Goal: Task Accomplishment & Management: Complete application form

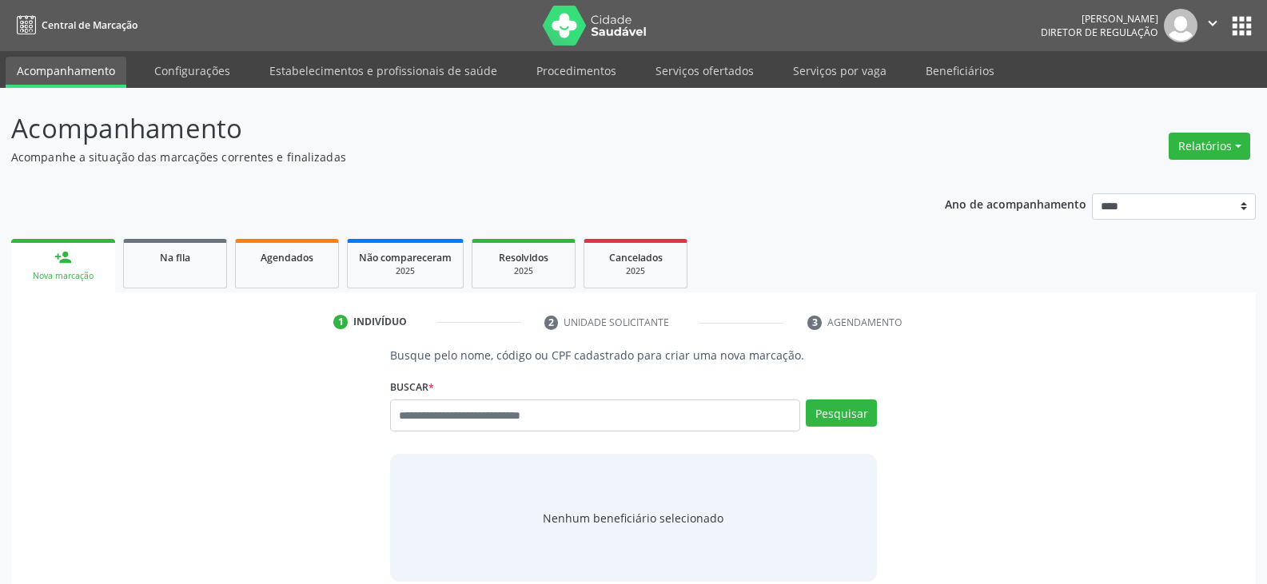
click at [56, 28] on span "Central de Marcação" at bounding box center [90, 25] width 96 height 14
click at [529, 415] on input "text" at bounding box center [595, 416] width 410 height 32
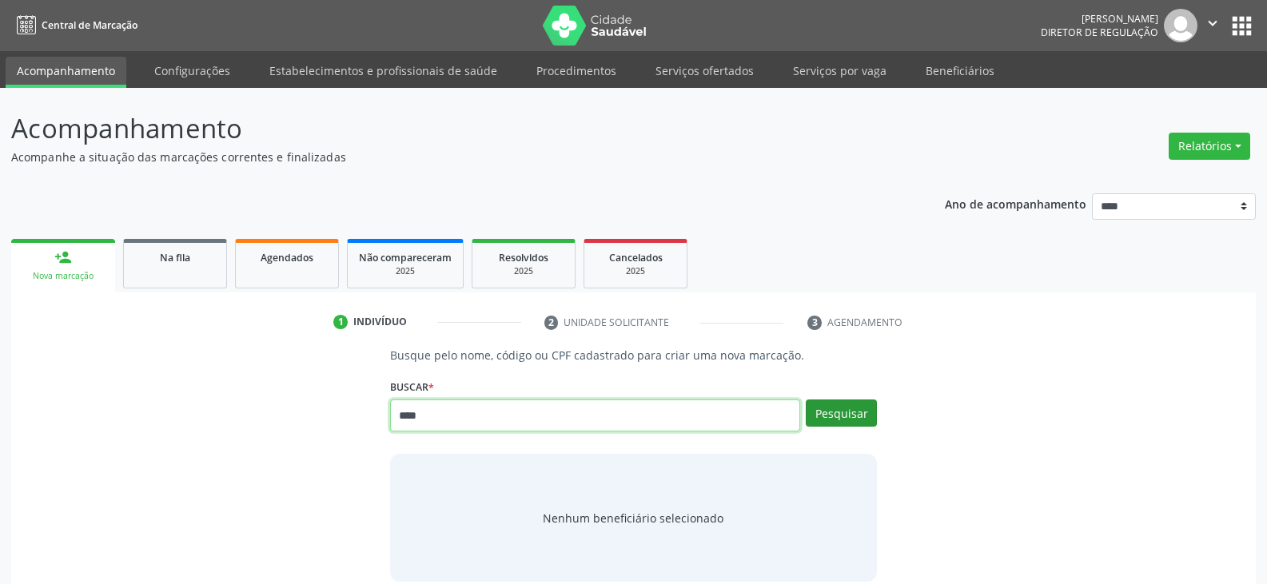
type input "****"
click at [846, 420] on button "Pesquisar" at bounding box center [841, 413] width 71 height 27
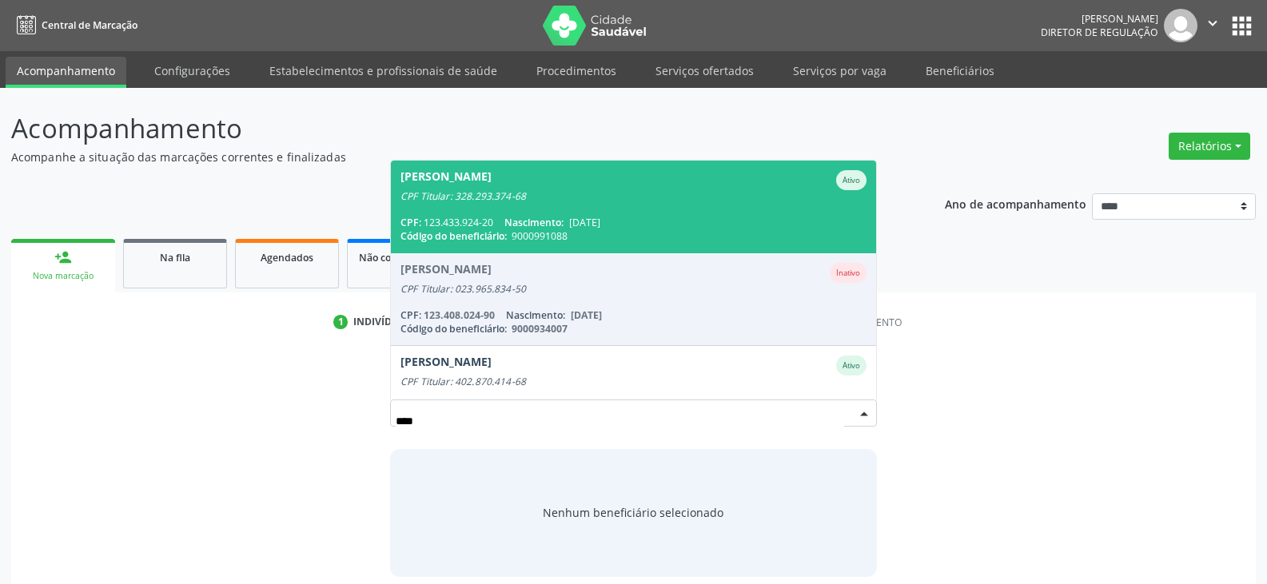
click at [600, 225] on span "06/04/2006" at bounding box center [584, 223] width 31 height 14
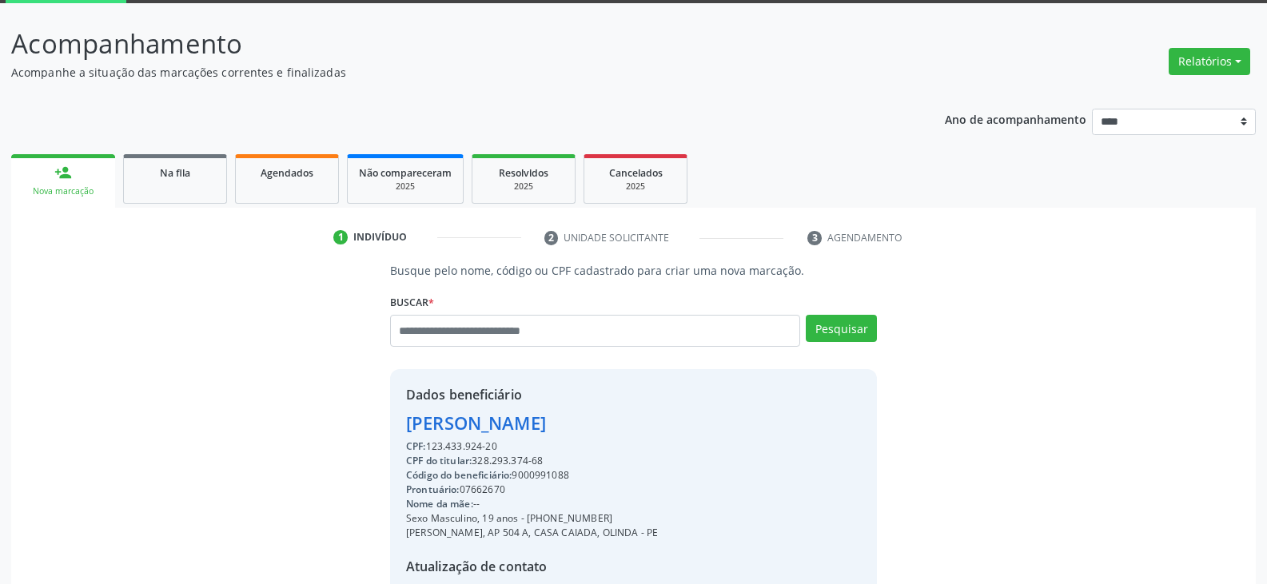
scroll to position [260, 0]
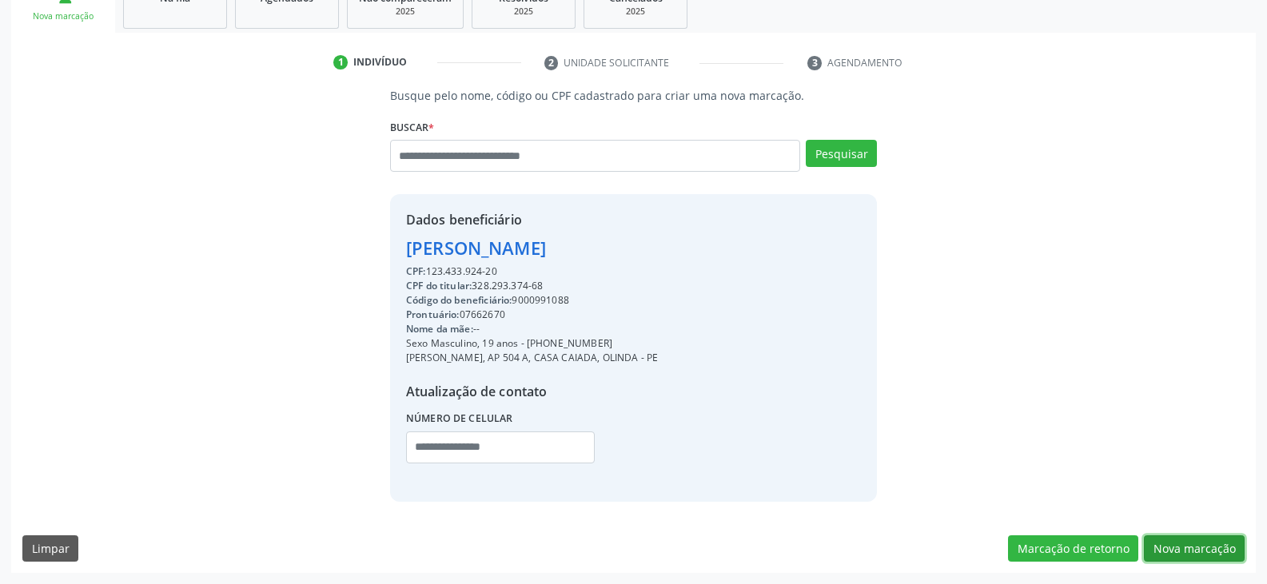
click at [1192, 547] on button "Nova marcação" at bounding box center [1194, 548] width 101 height 27
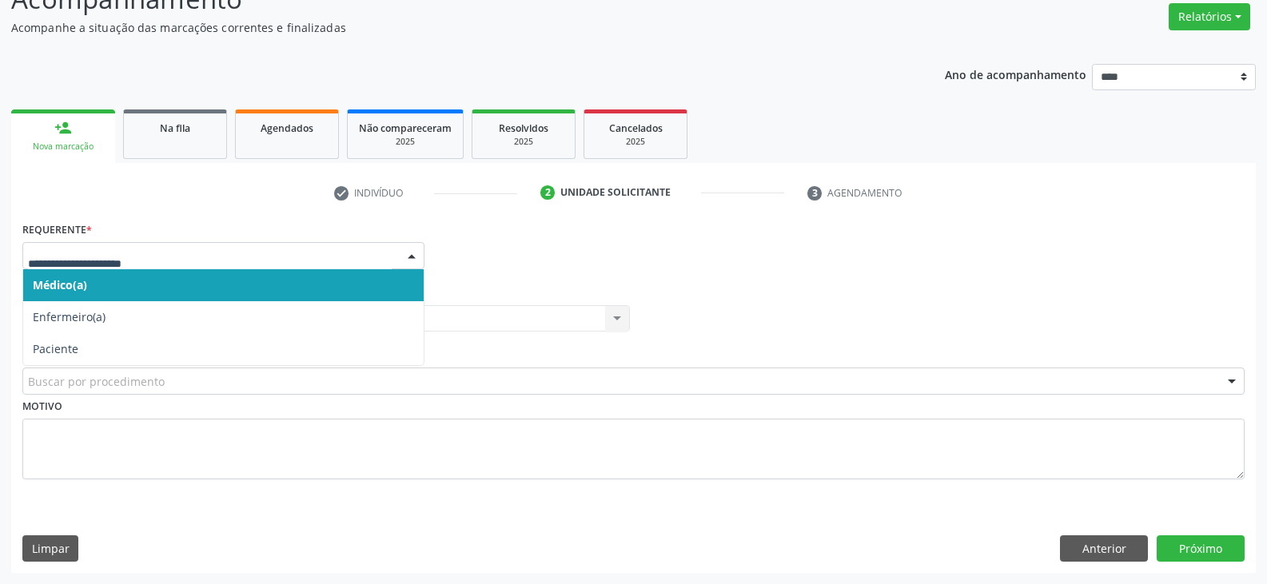
click at [418, 257] on div at bounding box center [412, 256] width 24 height 27
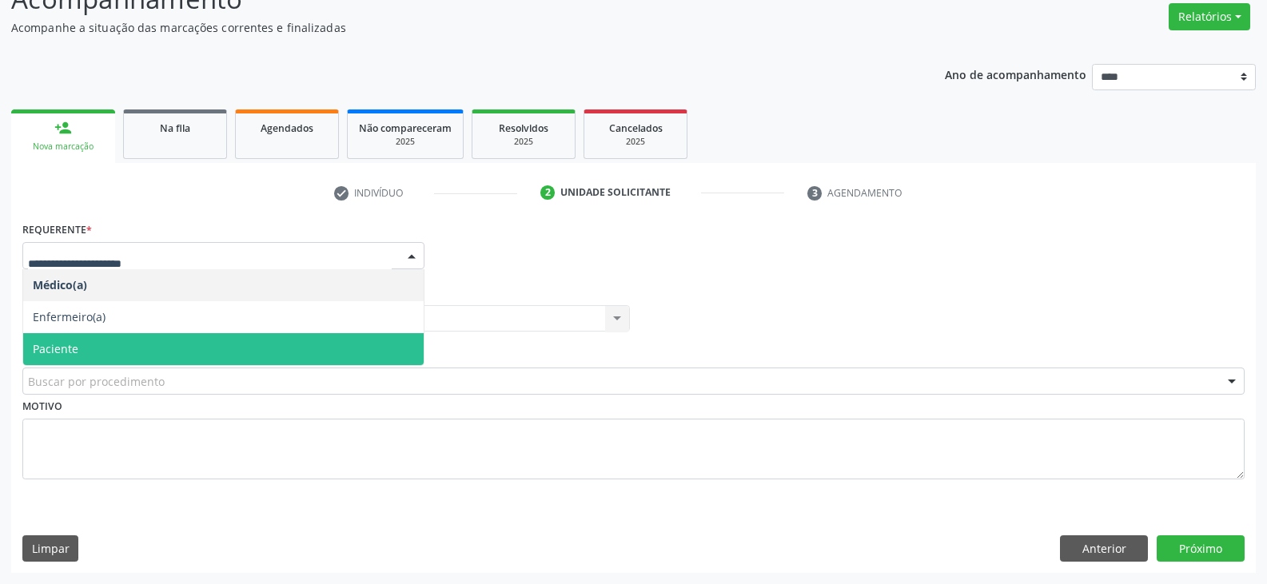
click at [175, 351] on span "Paciente" at bounding box center [223, 349] width 400 height 32
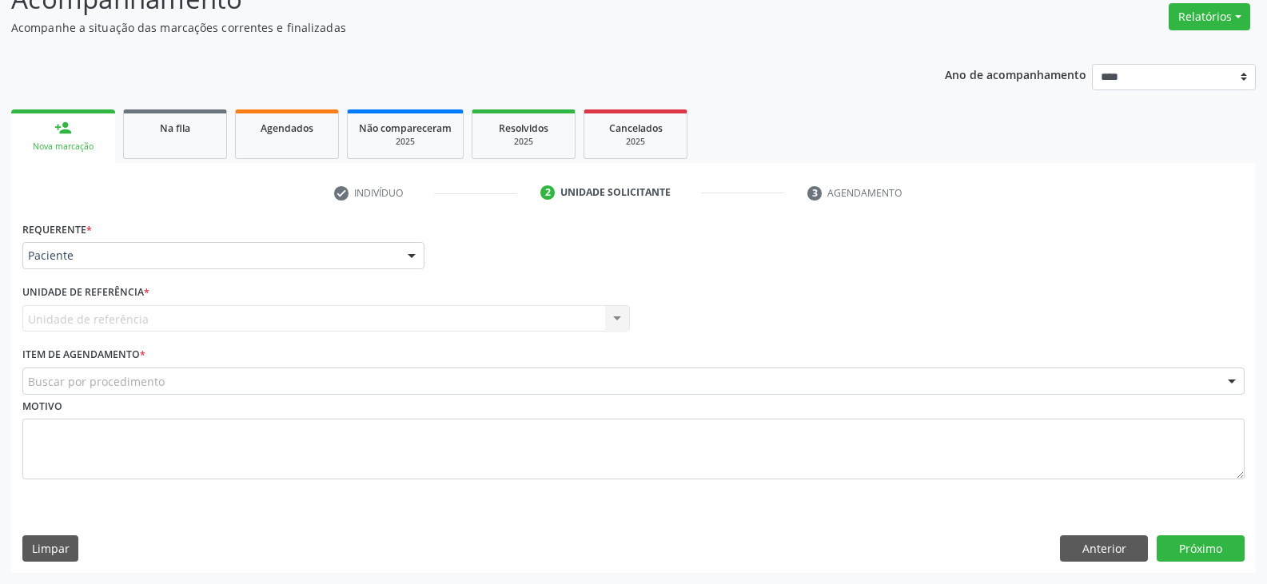
click at [221, 386] on div "Buscar por procedimento" at bounding box center [633, 381] width 1222 height 27
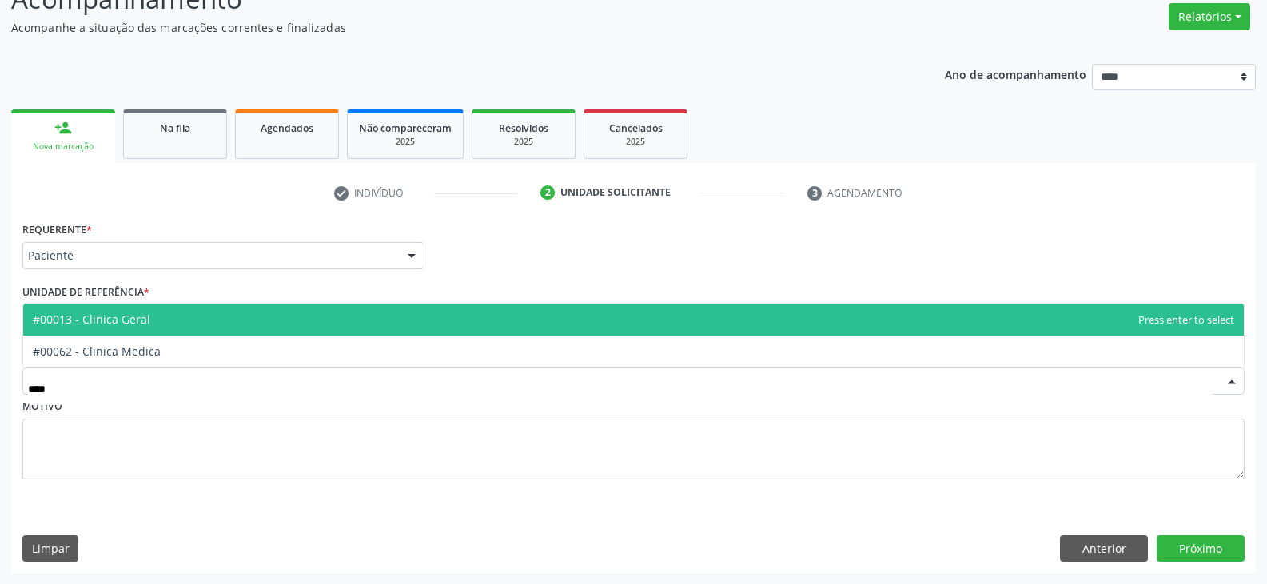
type input "*****"
click at [157, 324] on span "#00013 - Clinica Geral" at bounding box center [633, 320] width 1220 height 32
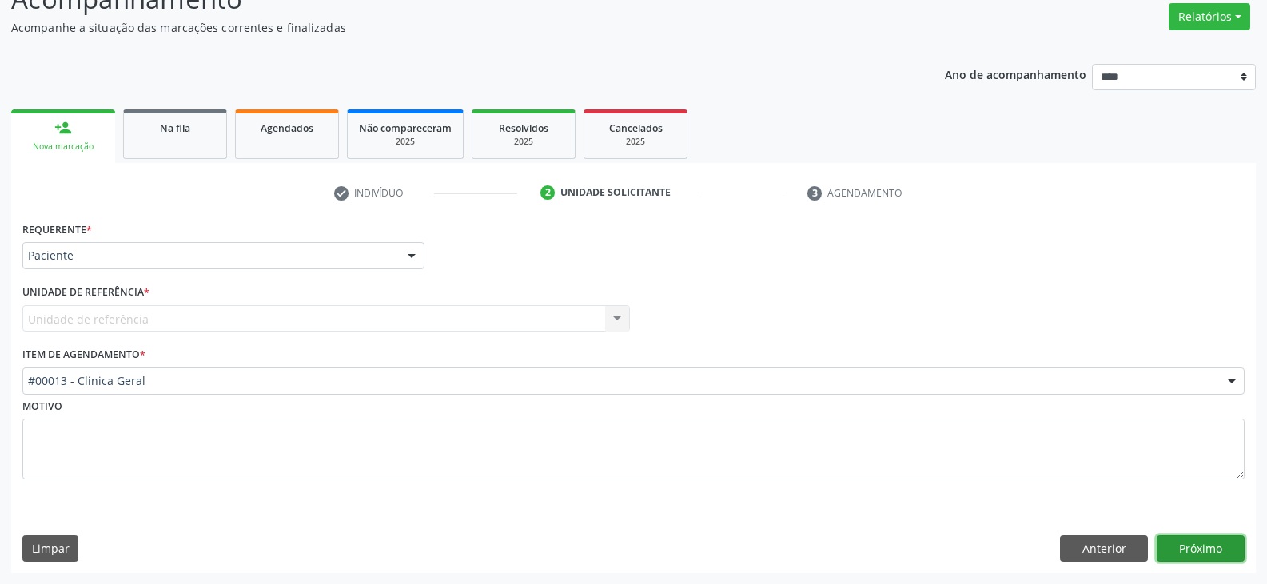
click at [1215, 553] on button "Próximo" at bounding box center [1200, 548] width 88 height 27
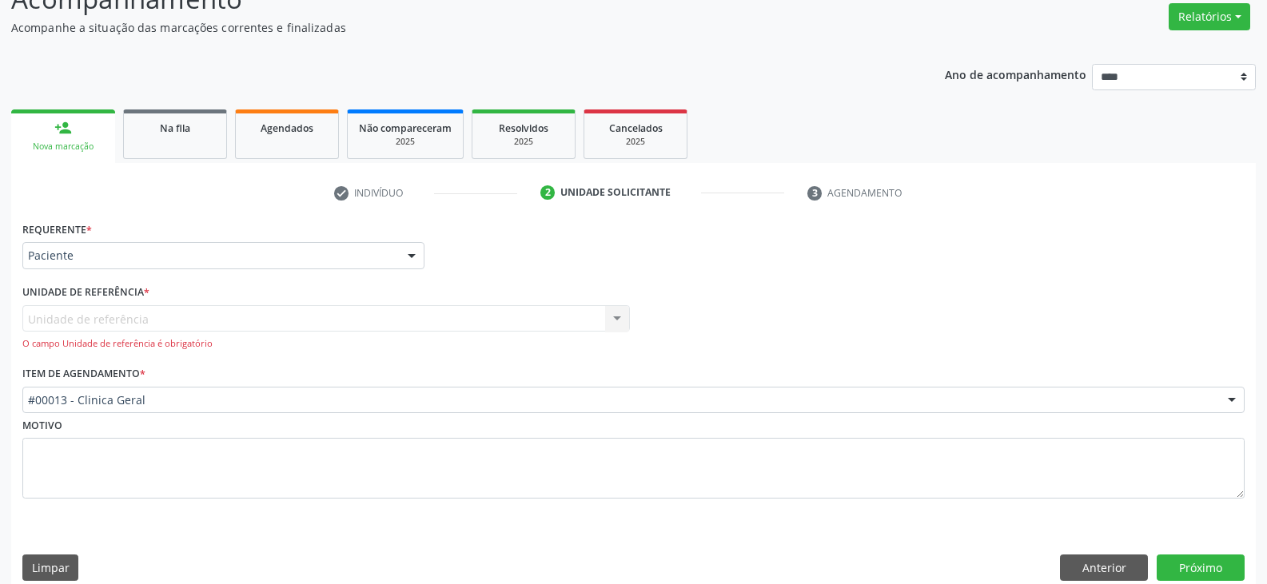
click at [157, 318] on div "Unidade de referência Call Center Nenhum resultado encontrado para: " " Não há …" at bounding box center [325, 328] width 607 height 46
click at [692, 367] on div "Item de agendamento * #00013 - Clinica Geral #0000 - Alergologia #0001 - Angiol…" at bounding box center [633, 387] width 1222 height 51
drag, startPoint x: 527, startPoint y: 335, endPoint x: 489, endPoint y: 335, distance: 38.4
click at [526, 335] on div "Unidade de referência Call Center Nenhum resultado encontrado para: " " Não há …" at bounding box center [325, 328] width 607 height 46
click at [178, 380] on div "Item de agendamento * #00013 - Clinica Geral #0000 - Alergologia #0001 - Angiol…" at bounding box center [633, 387] width 1222 height 51
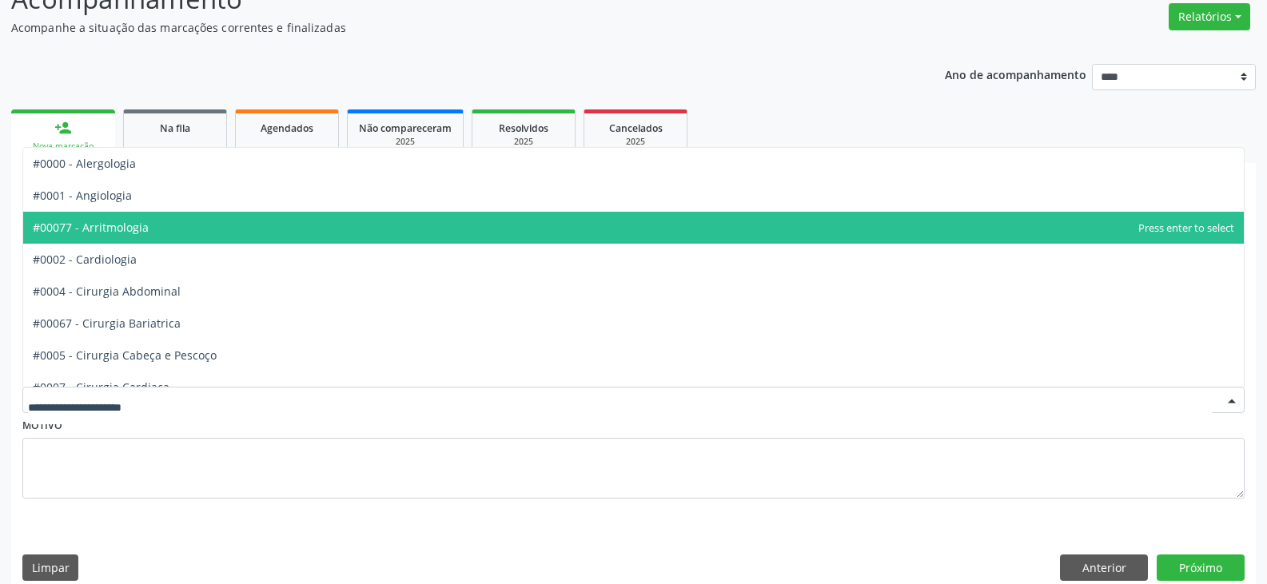
click at [126, 235] on span "#00077 - Arritmologia" at bounding box center [633, 228] width 1220 height 32
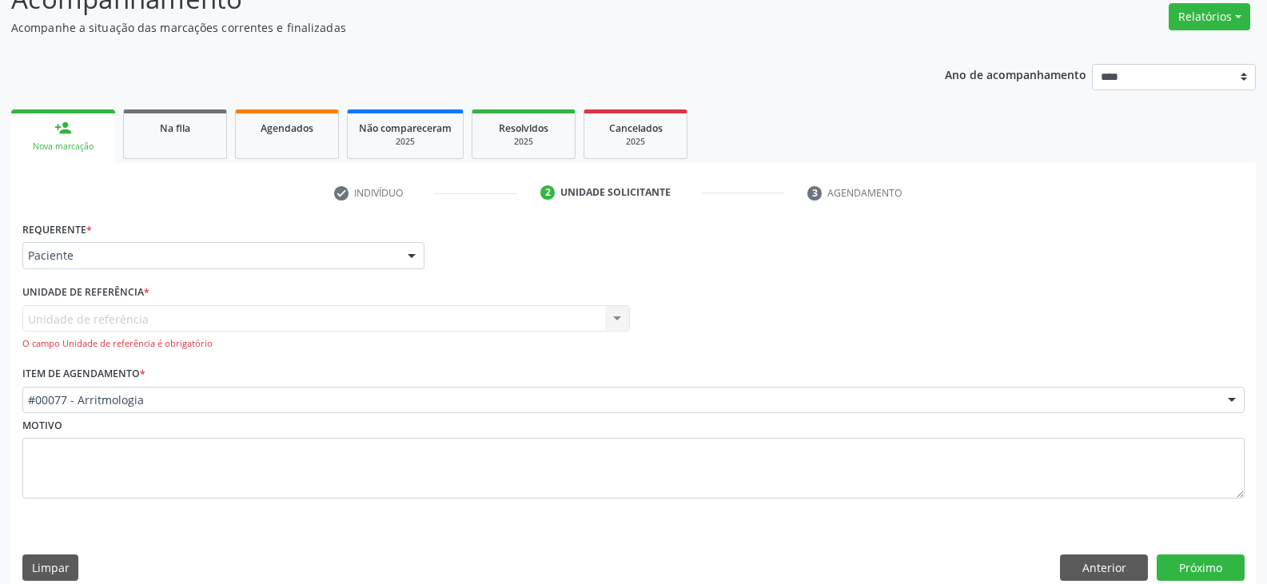
drag, startPoint x: 109, startPoint y: 314, endPoint x: 120, endPoint y: 290, distance: 26.5
click at [109, 312] on div "Unidade de referência Call Center Nenhum resultado encontrado para: " " Não há …" at bounding box center [325, 328] width 607 height 46
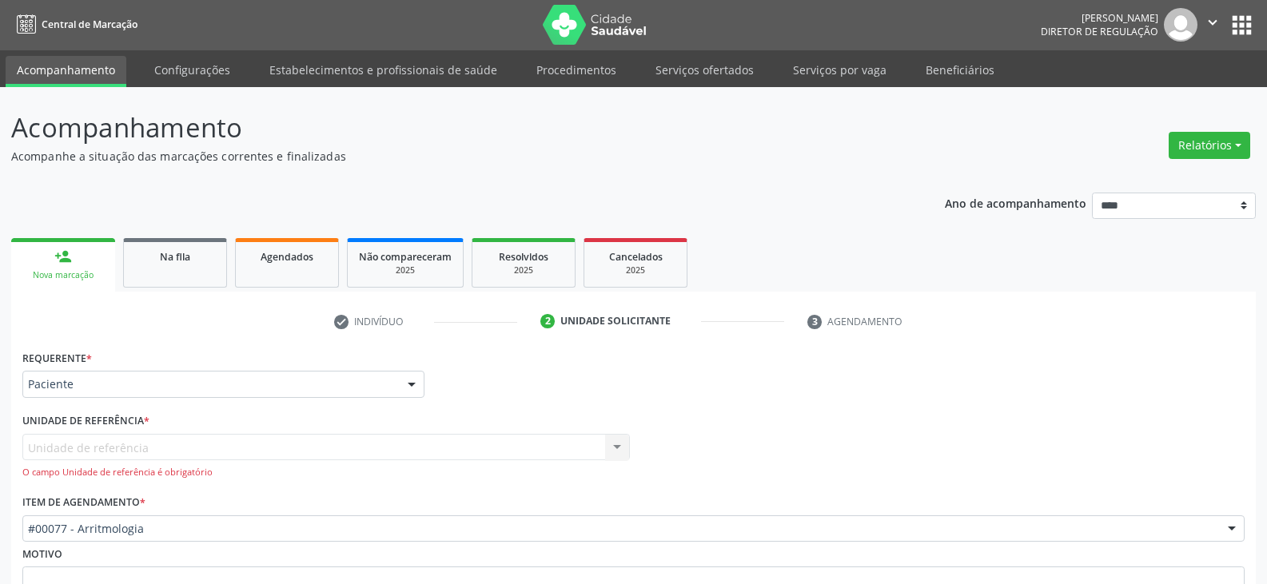
scroll to position [0, 0]
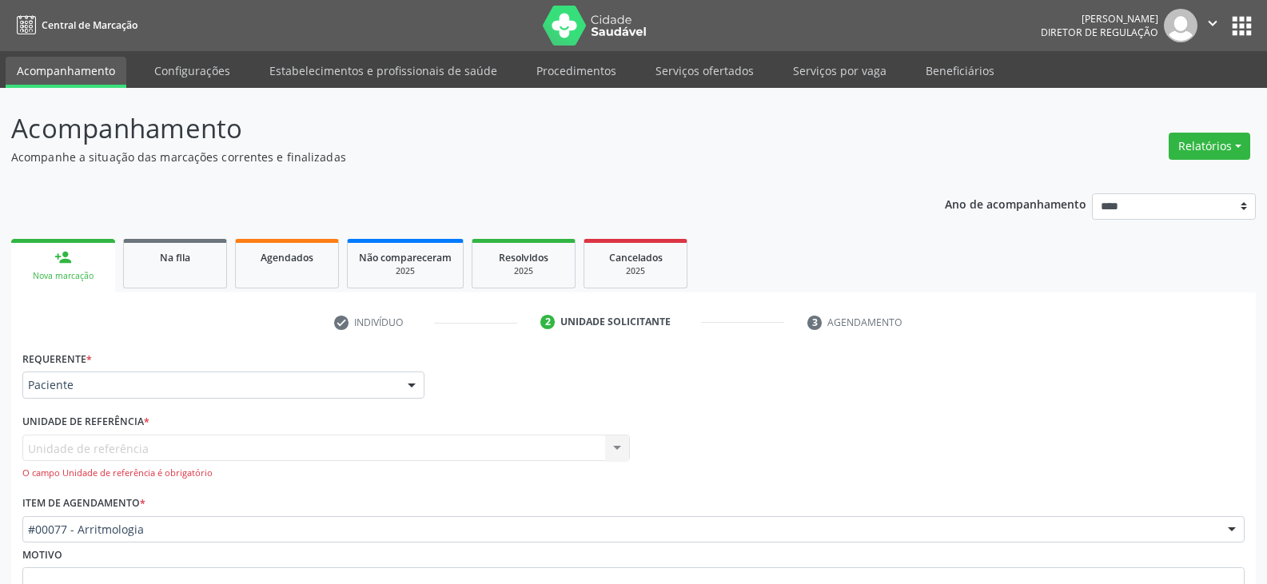
click at [30, 8] on nav "Central de Marcação Renata da Silva Barros Weimann Aguiar Diretor de regulação …" at bounding box center [633, 25] width 1267 height 51
click at [29, 29] on icon at bounding box center [26, 26] width 19 height 20
click at [45, 22] on span "Central de Marcação" at bounding box center [90, 25] width 96 height 14
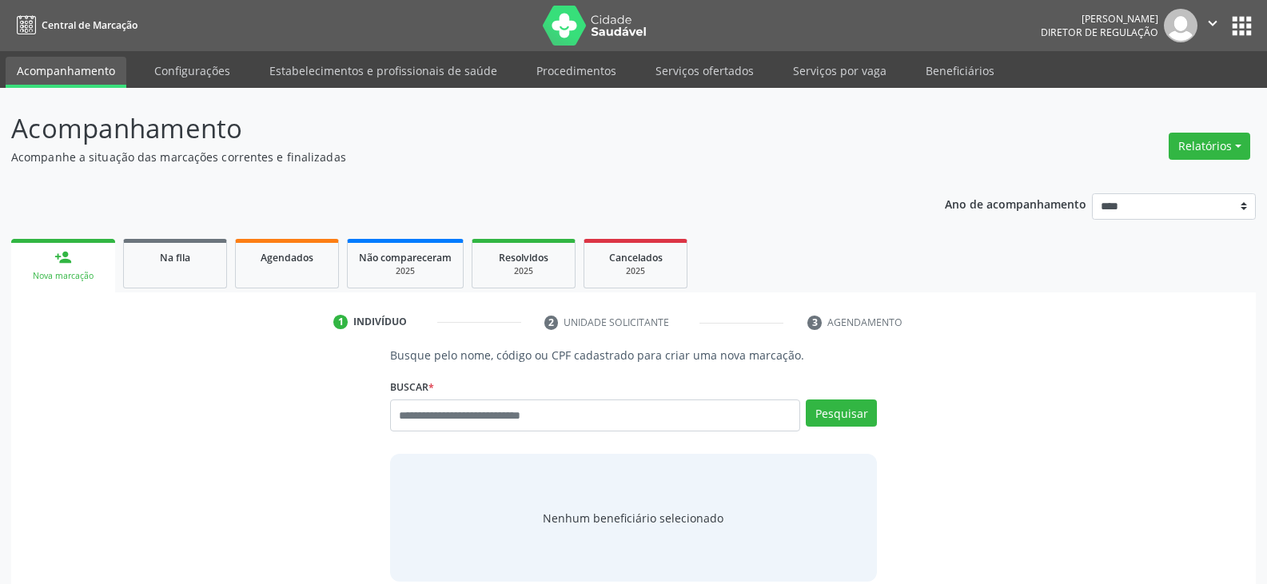
click at [583, 417] on input "text" at bounding box center [595, 416] width 410 height 32
type input "***"
click at [858, 416] on button "Pesquisar" at bounding box center [841, 413] width 71 height 27
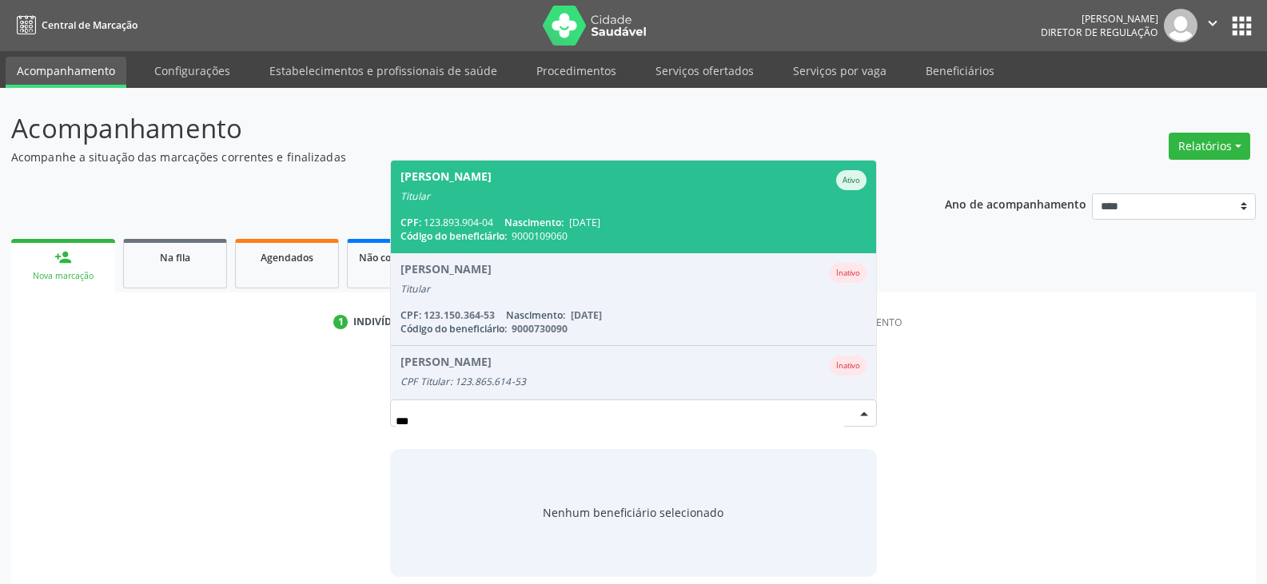
click at [586, 208] on span "[PERSON_NAME] Ativo Titular CPF: 123.893.904-04 Nascimento: [DATE] Código do be…" at bounding box center [633, 207] width 485 height 92
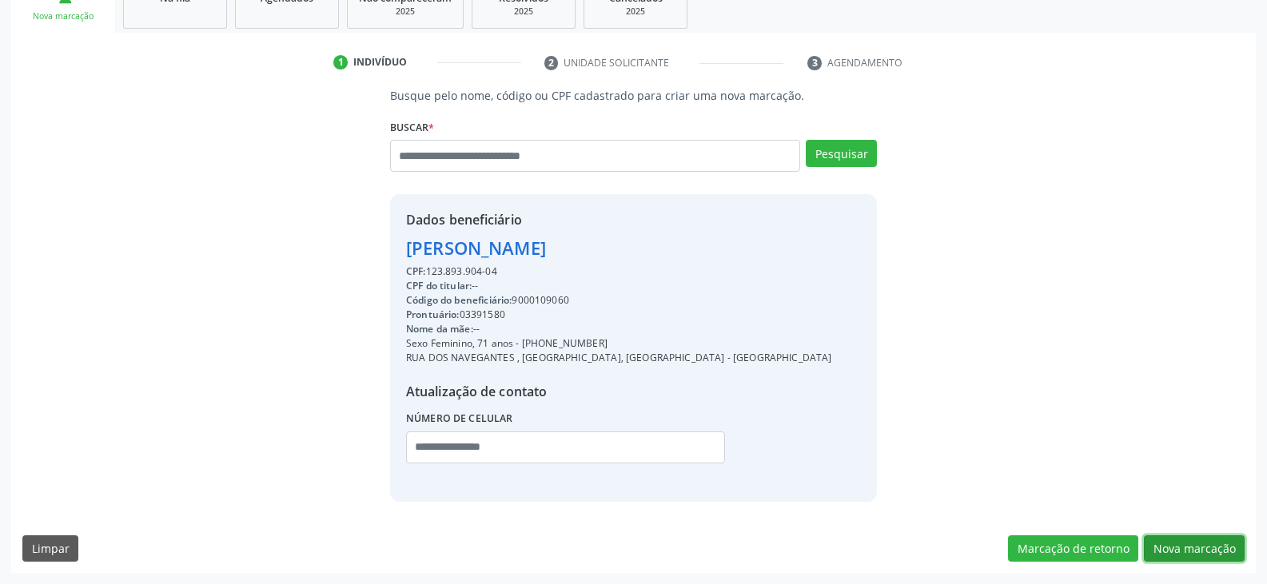
click at [1211, 548] on button "Nova marcação" at bounding box center [1194, 548] width 101 height 27
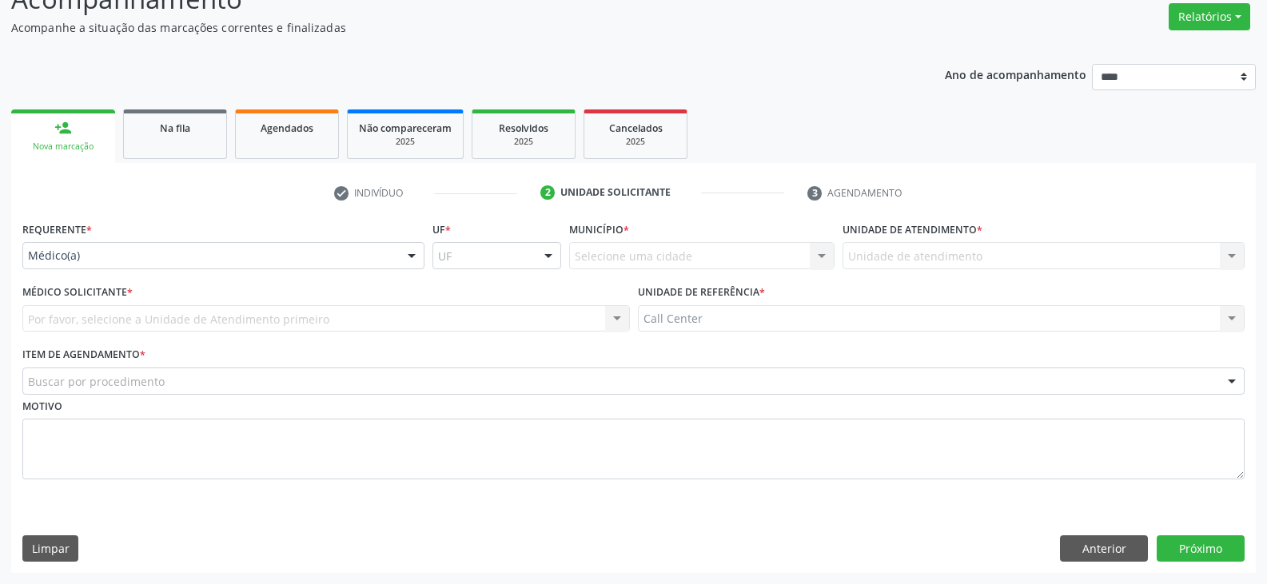
scroll to position [129, 0]
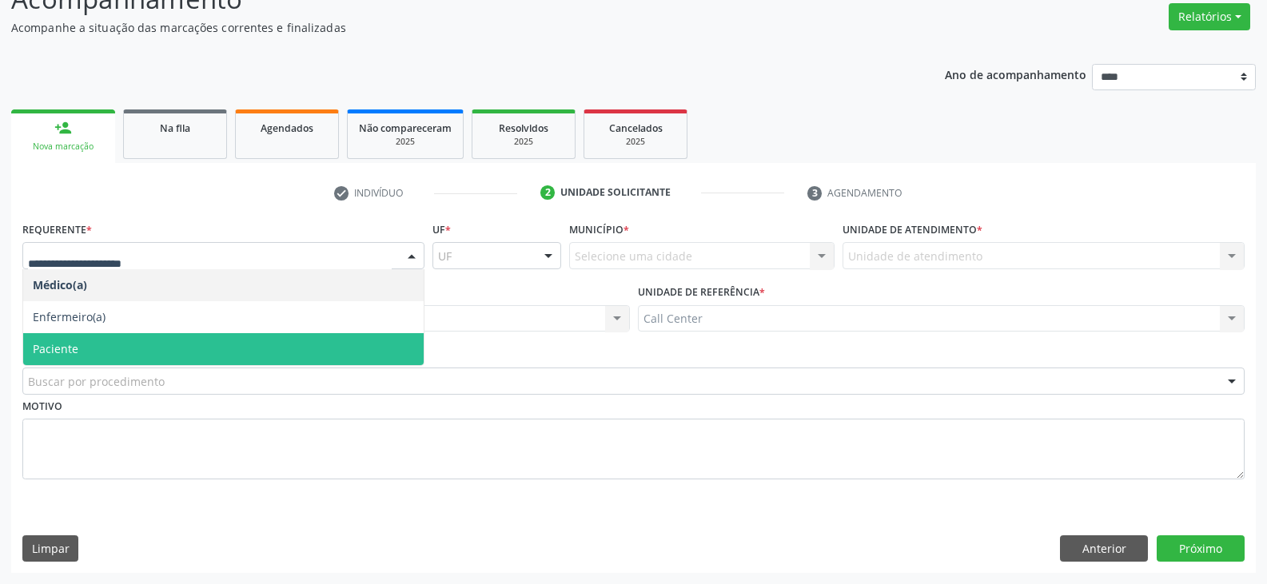
click at [115, 342] on span "Paciente" at bounding box center [223, 349] width 400 height 32
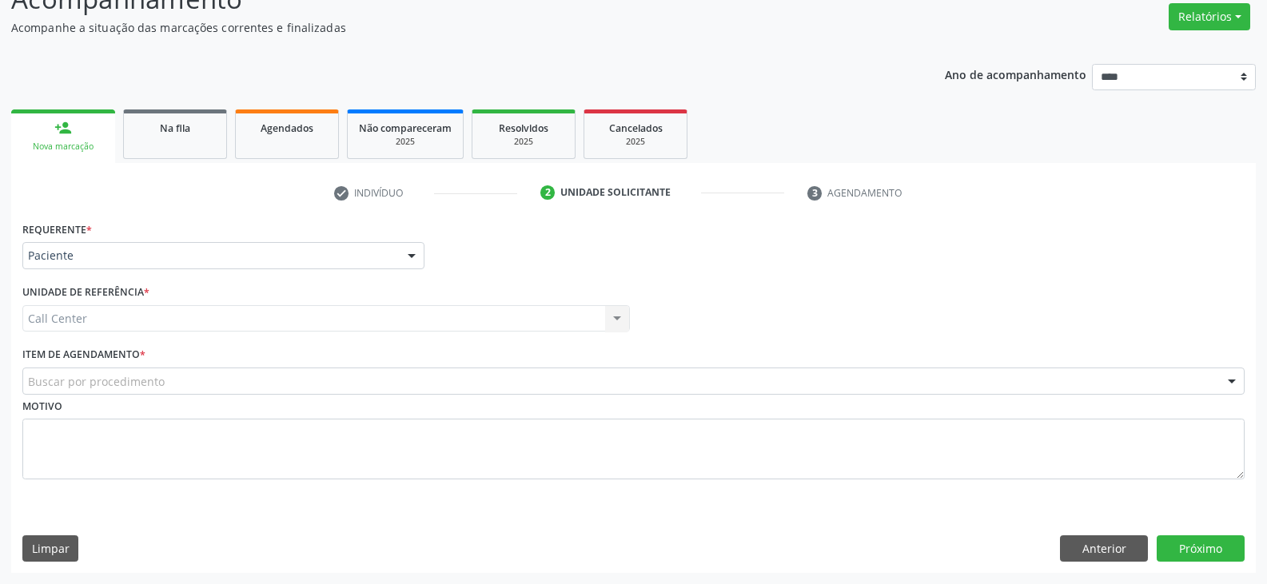
click at [113, 320] on div "Call Center Call Center Nenhum resultado encontrado para: " " Não há nenhuma op…" at bounding box center [325, 318] width 607 height 27
click at [469, 389] on div "Buscar por procedimento" at bounding box center [633, 381] width 1222 height 27
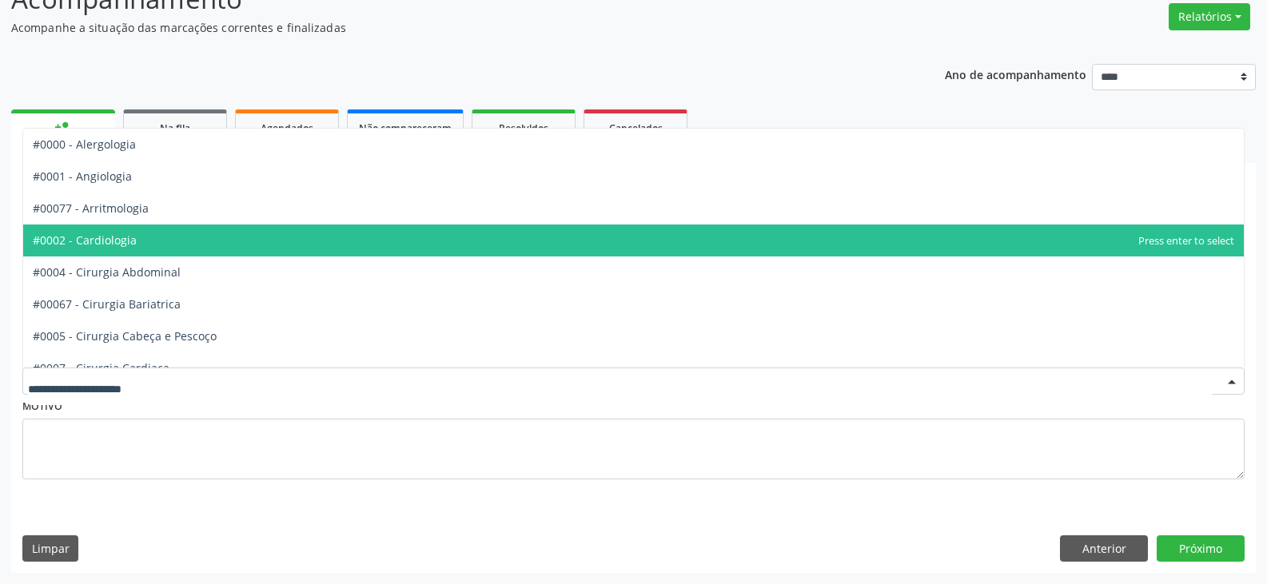
click at [134, 248] on span "#0002 - Cardiologia" at bounding box center [633, 241] width 1220 height 32
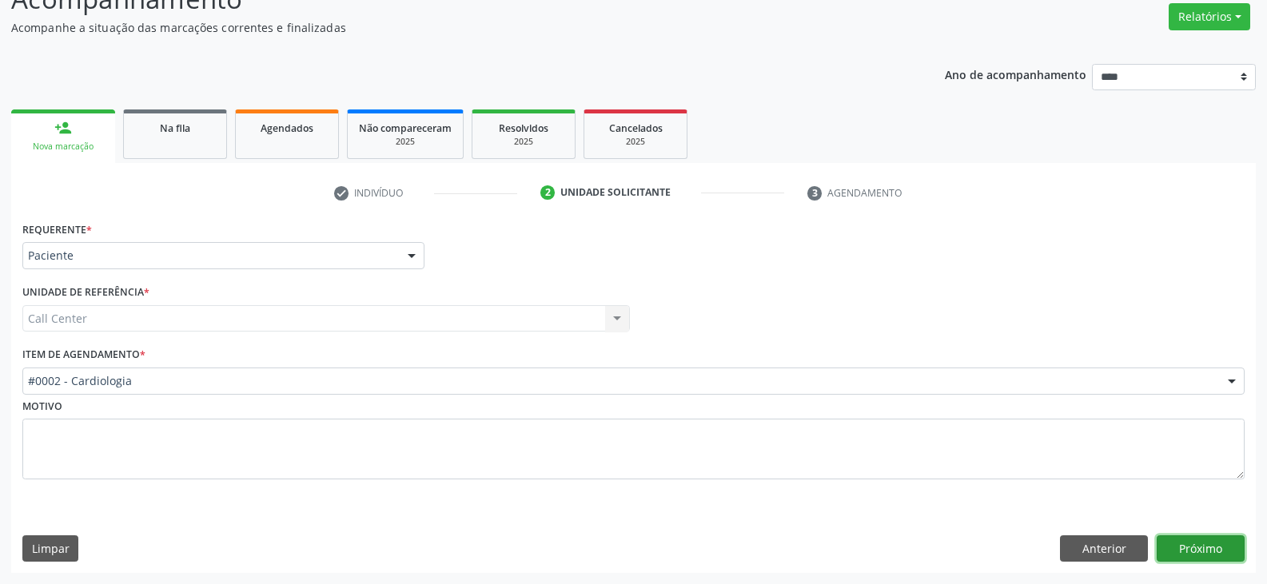
click at [1224, 554] on button "Próximo" at bounding box center [1200, 548] width 88 height 27
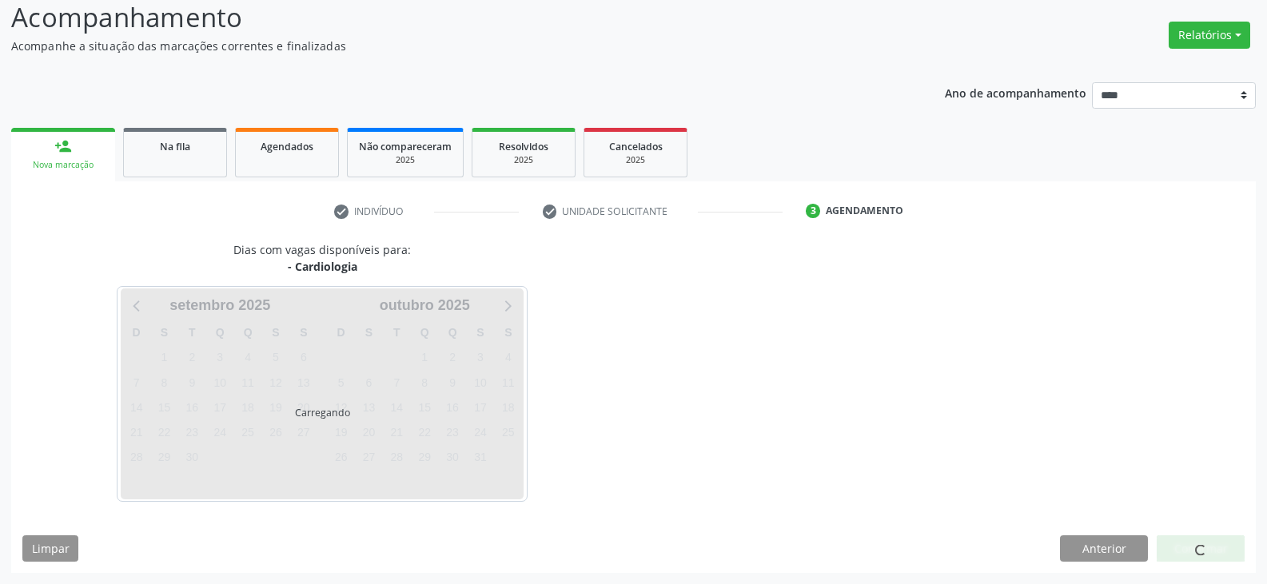
scroll to position [111, 0]
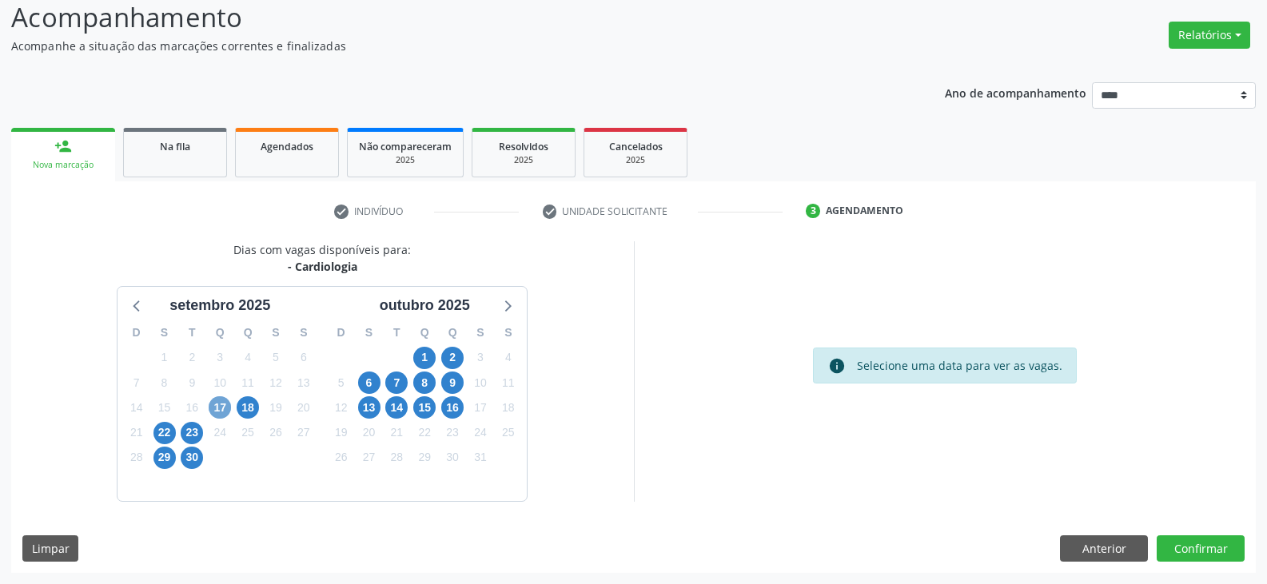
click at [214, 410] on span "17" at bounding box center [220, 407] width 22 height 22
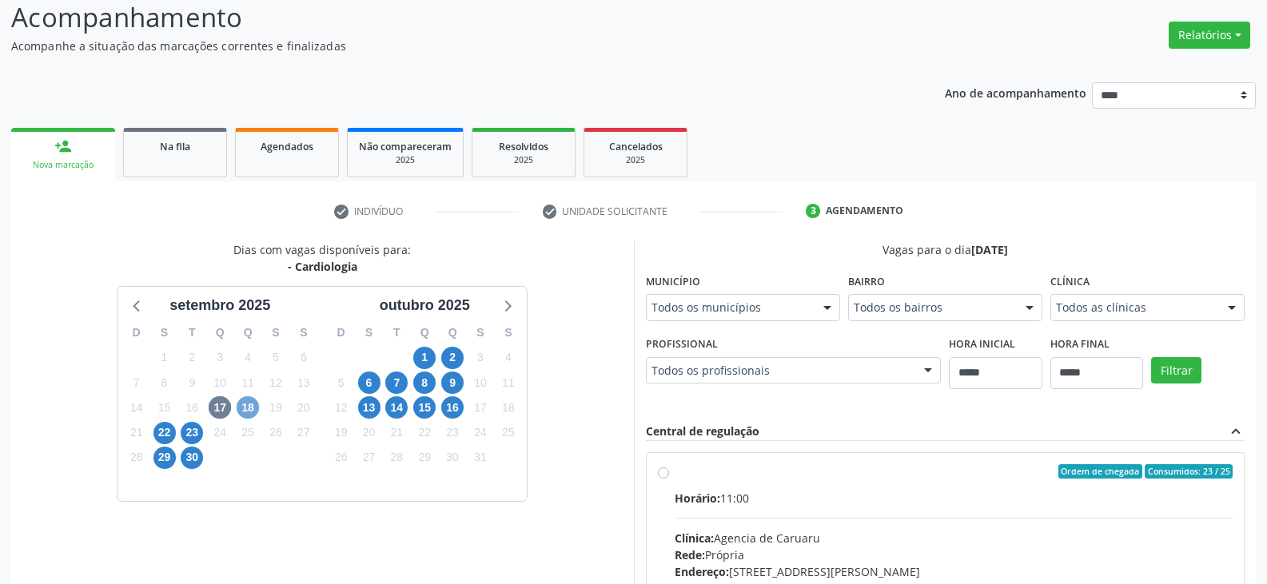
click at [244, 408] on span "18" at bounding box center [248, 407] width 22 height 22
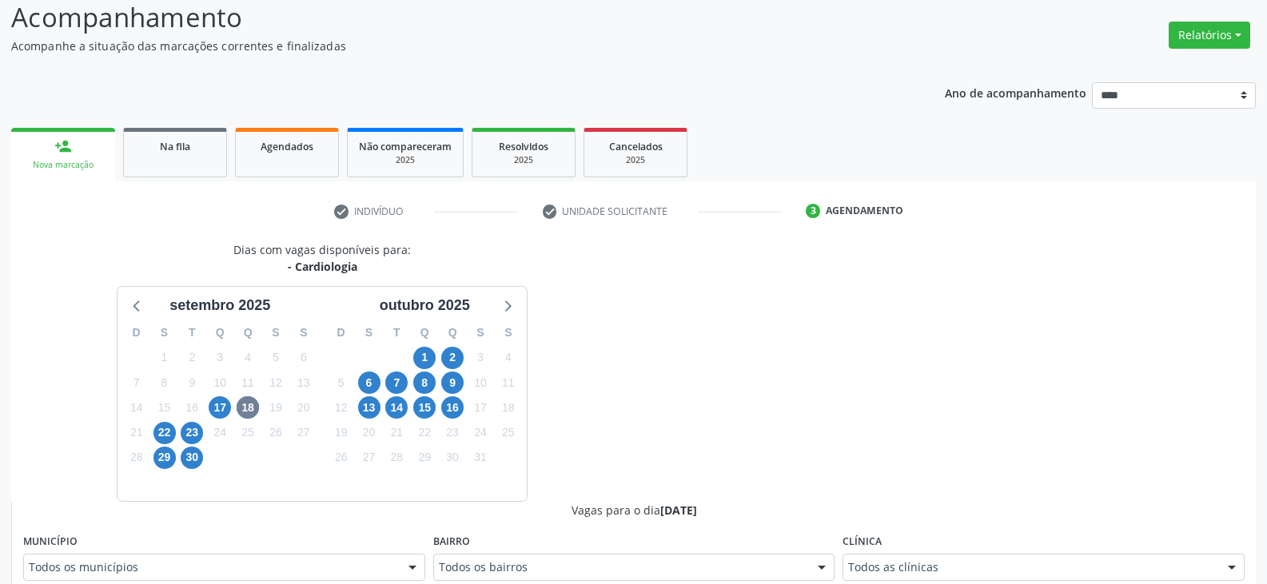
drag, startPoint x: 294, startPoint y: 269, endPoint x: 378, endPoint y: 263, distance: 84.1
click at [378, 263] on div "- Cardiologia" at bounding box center [321, 266] width 177 height 17
click at [248, 413] on span "18" at bounding box center [248, 407] width 22 height 22
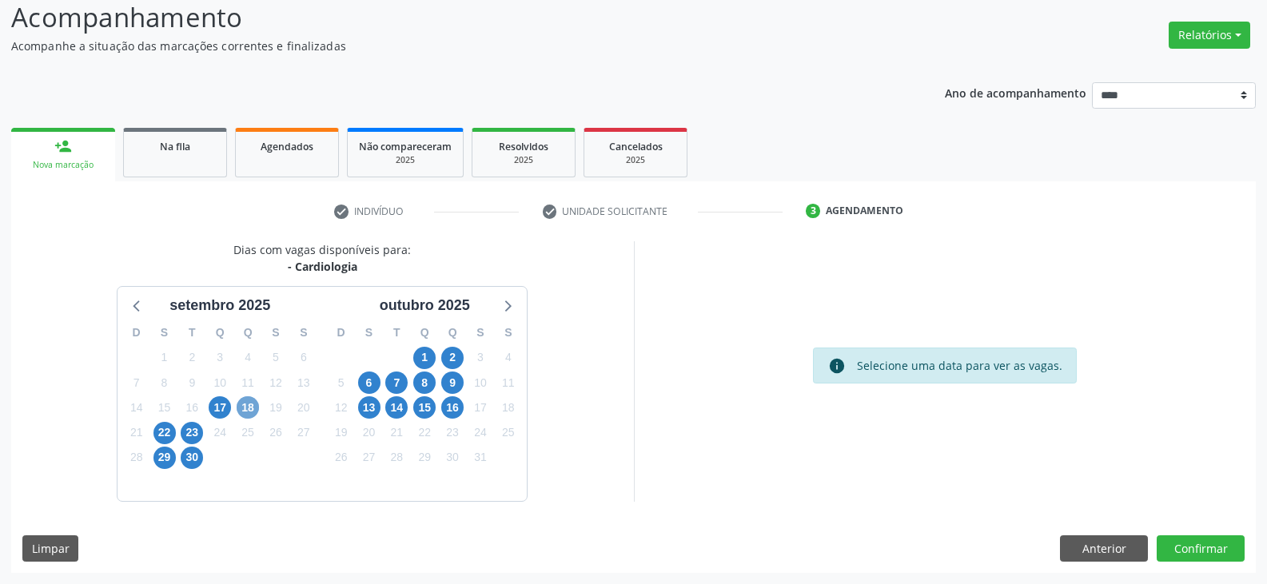
click at [247, 404] on span "18" at bounding box center [248, 407] width 22 height 22
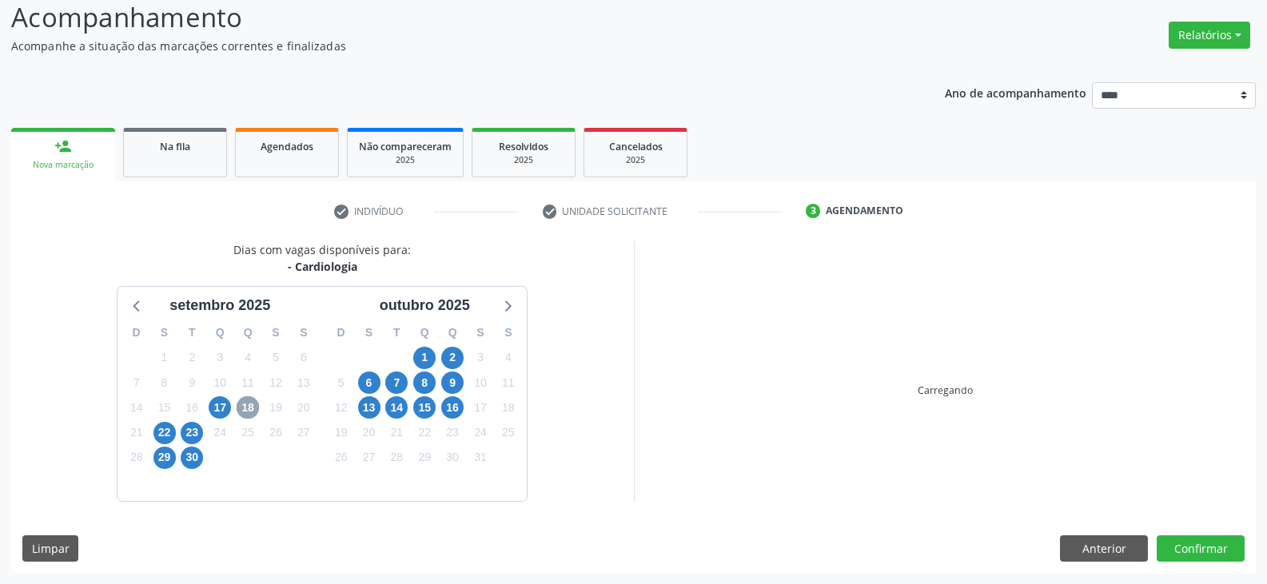
click at [247, 404] on span "18" at bounding box center [248, 407] width 22 height 22
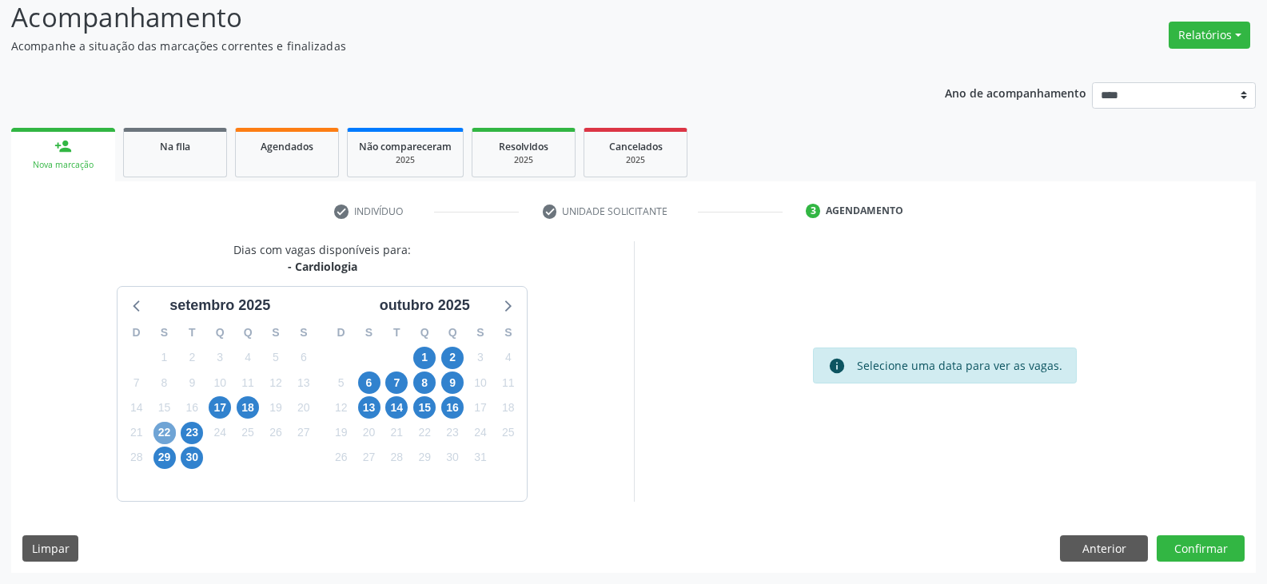
click at [170, 436] on span "22" at bounding box center [164, 433] width 22 height 22
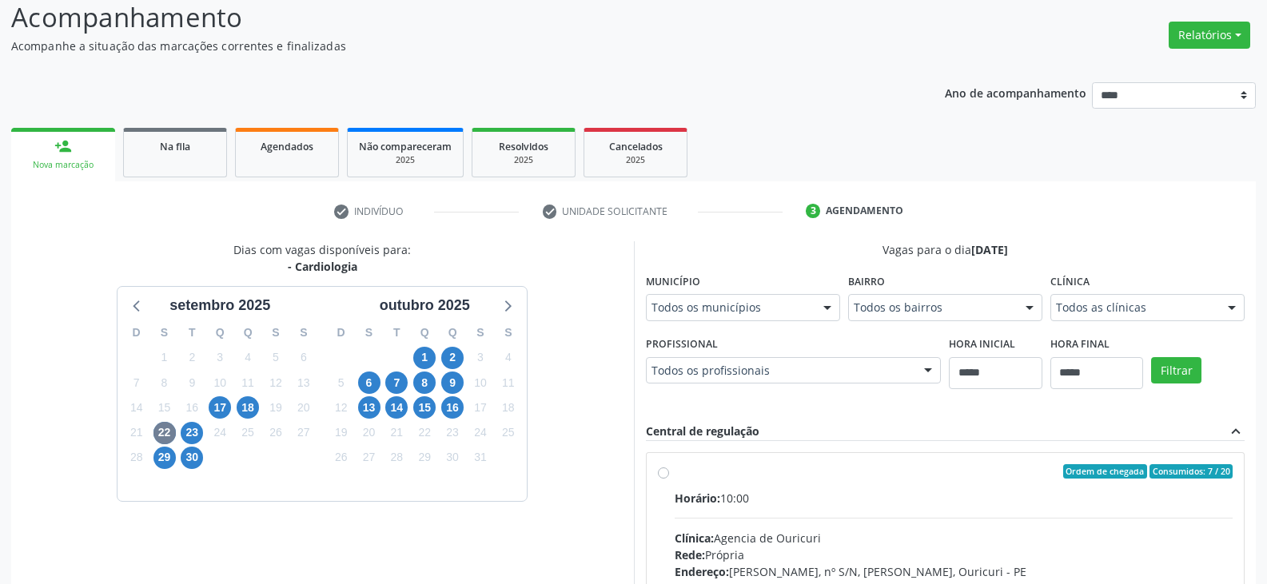
click at [769, 296] on div "Município Todos os municípios Todos os municípios [GEOGRAPHIC_DATA] - [GEOGRAPH…" at bounding box center [743, 294] width 194 height 51
click at [186, 431] on span "23" at bounding box center [192, 433] width 22 height 22
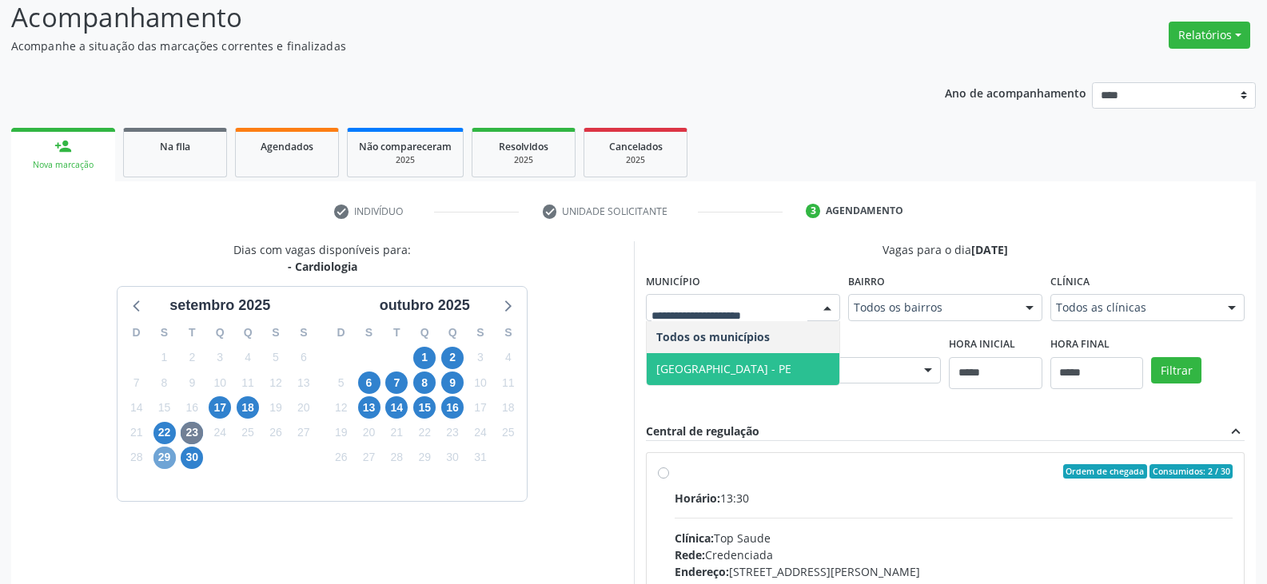
click at [167, 460] on span "29" at bounding box center [164, 458] width 22 height 22
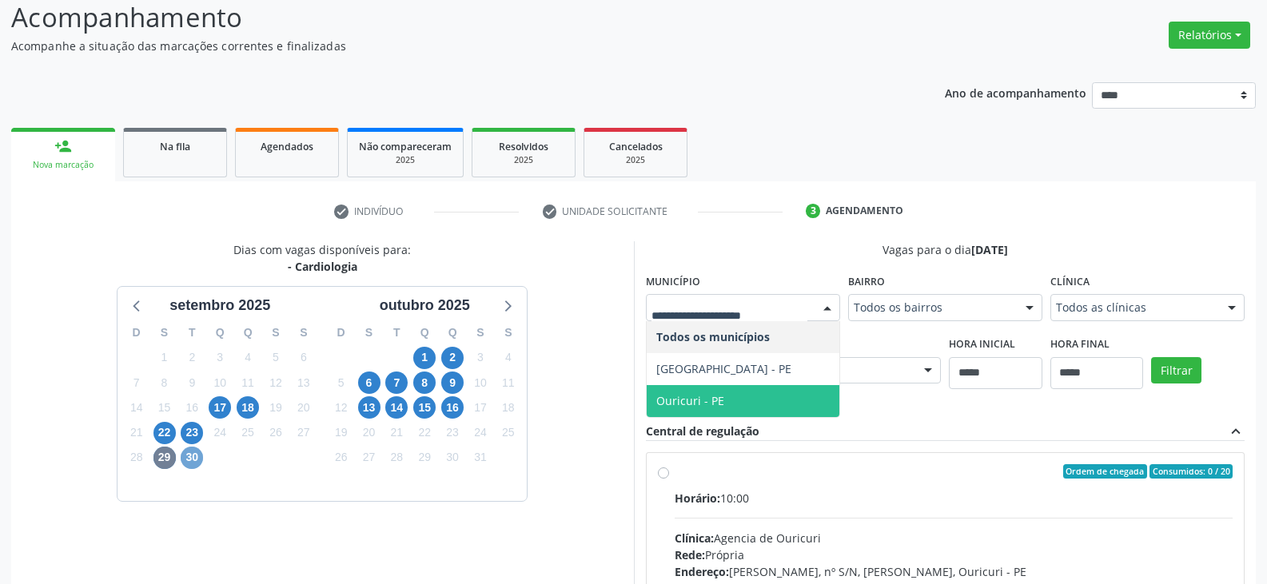
click at [195, 457] on span "30" at bounding box center [192, 458] width 22 height 22
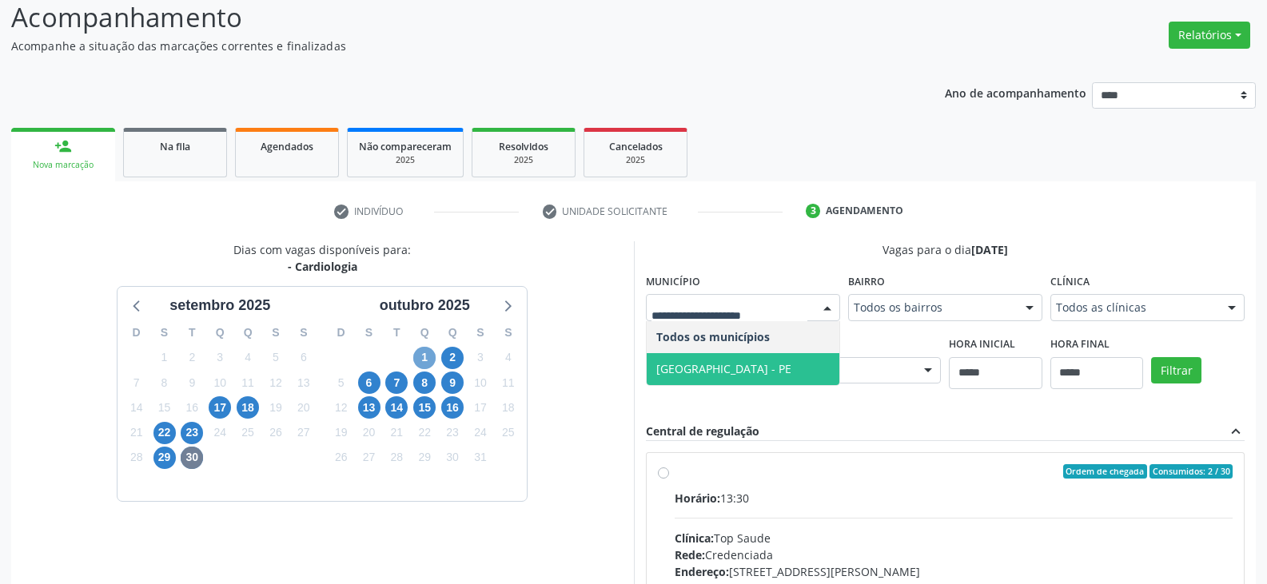
click at [422, 357] on span "1" at bounding box center [424, 358] width 22 height 22
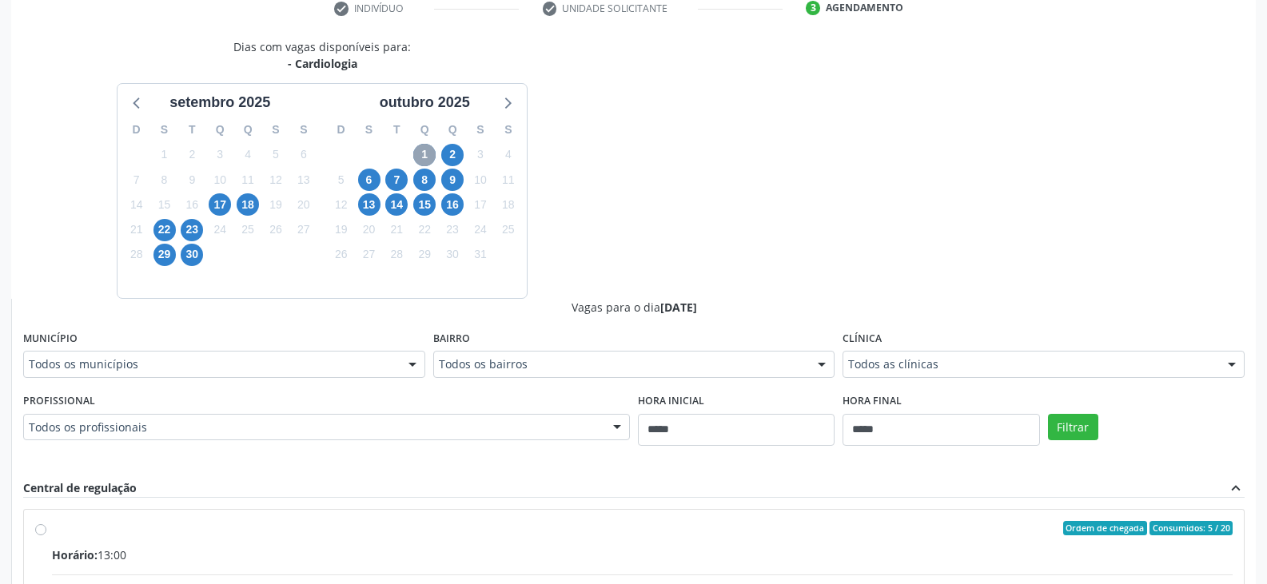
scroll to position [431, 0]
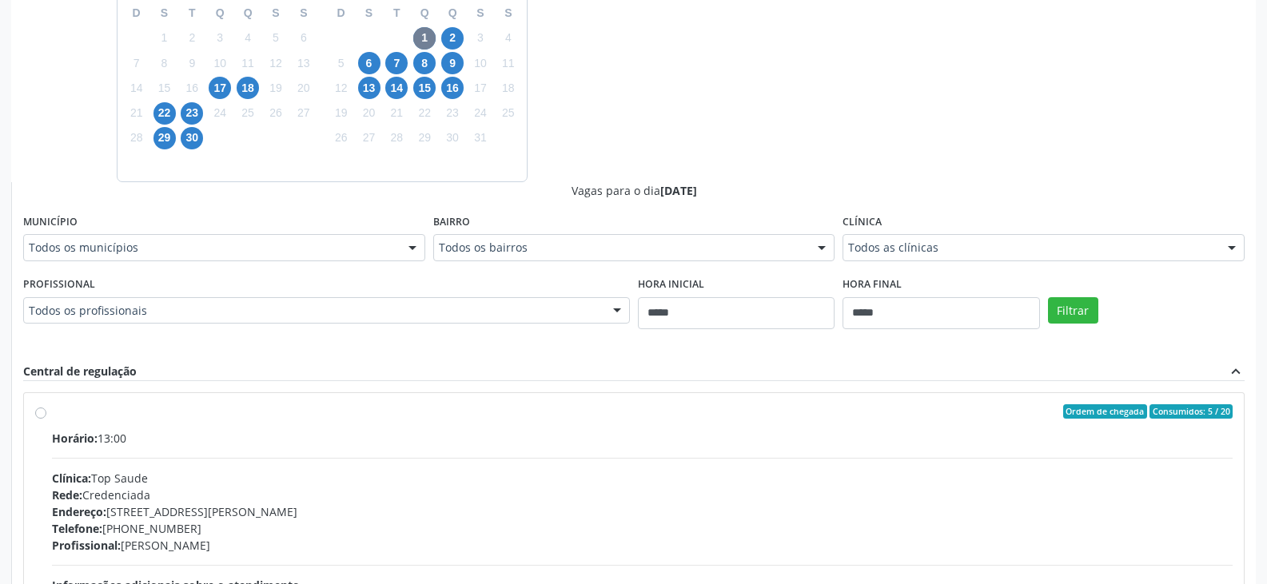
click at [424, 249] on div at bounding box center [412, 248] width 24 height 27
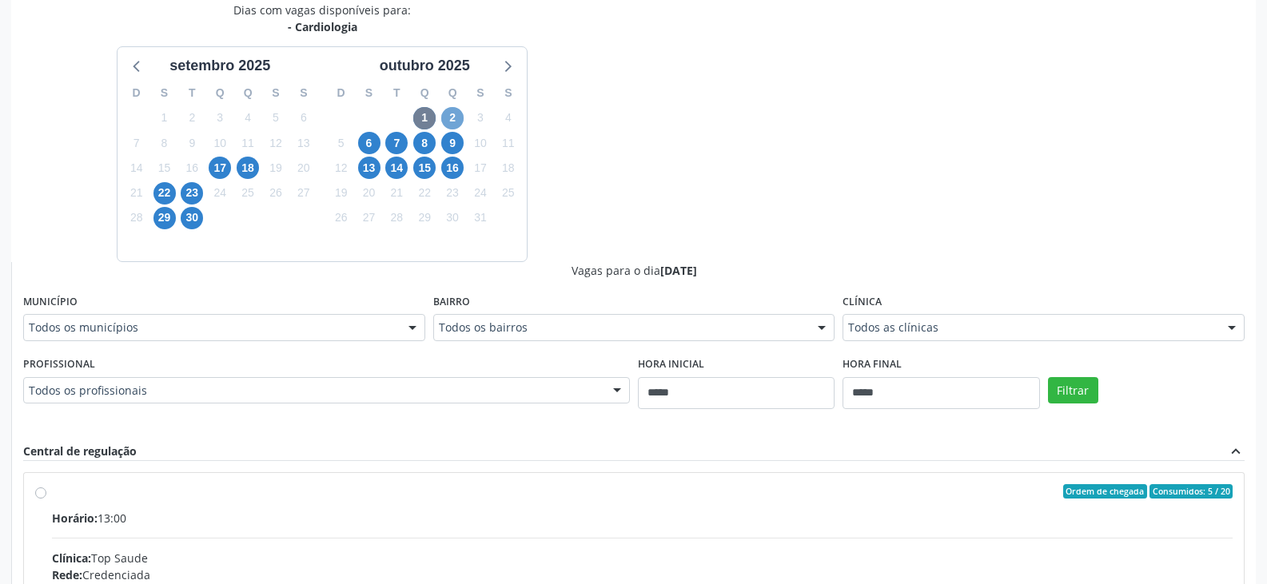
click at [452, 117] on span "2" at bounding box center [452, 118] width 22 height 22
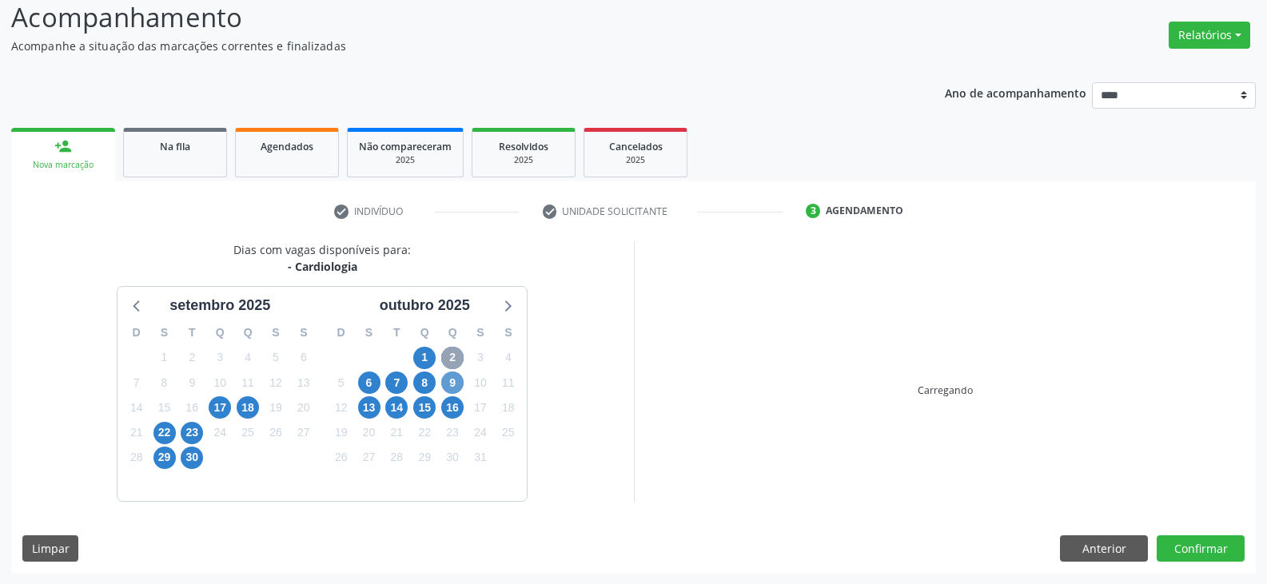
scroll to position [351, 0]
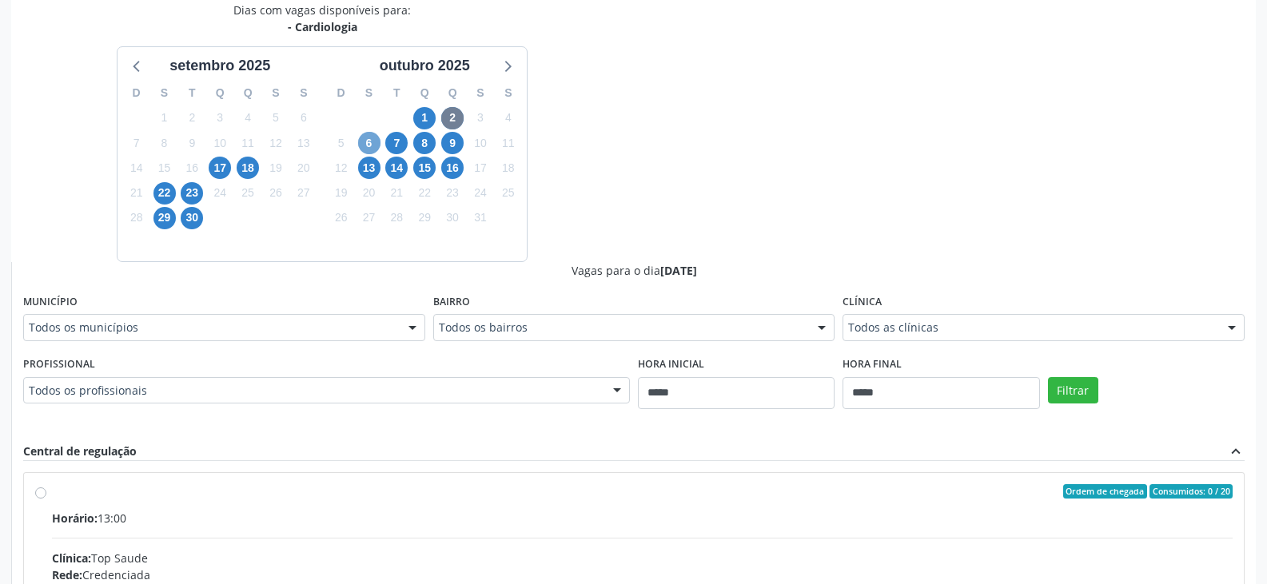
click at [373, 138] on span "6" at bounding box center [369, 143] width 22 height 22
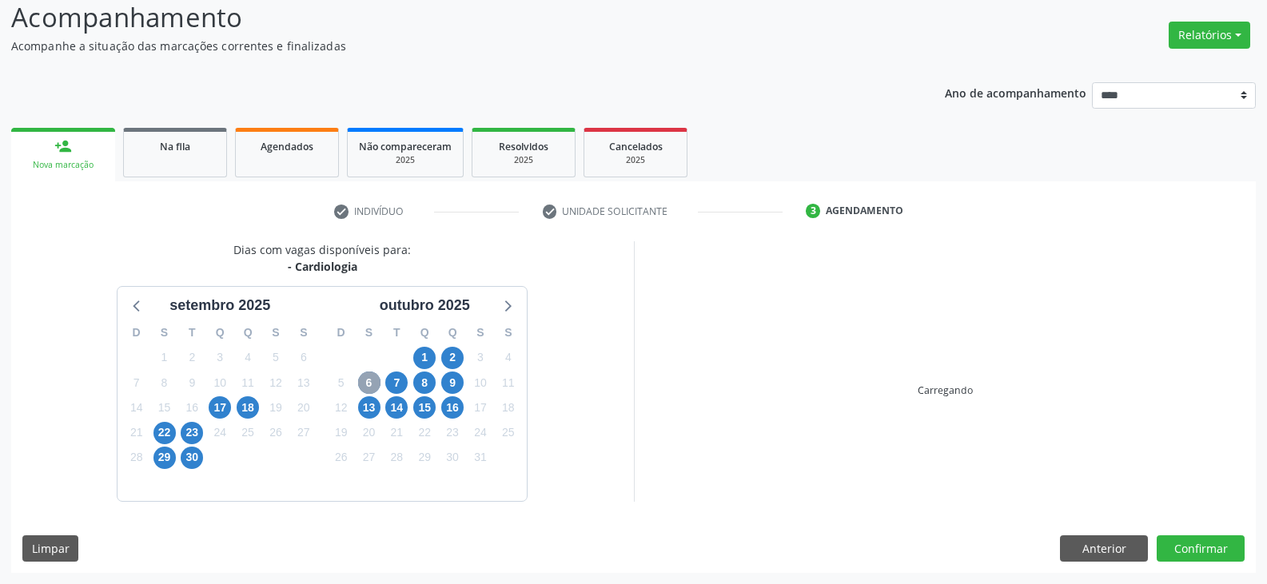
scroll to position [342, 0]
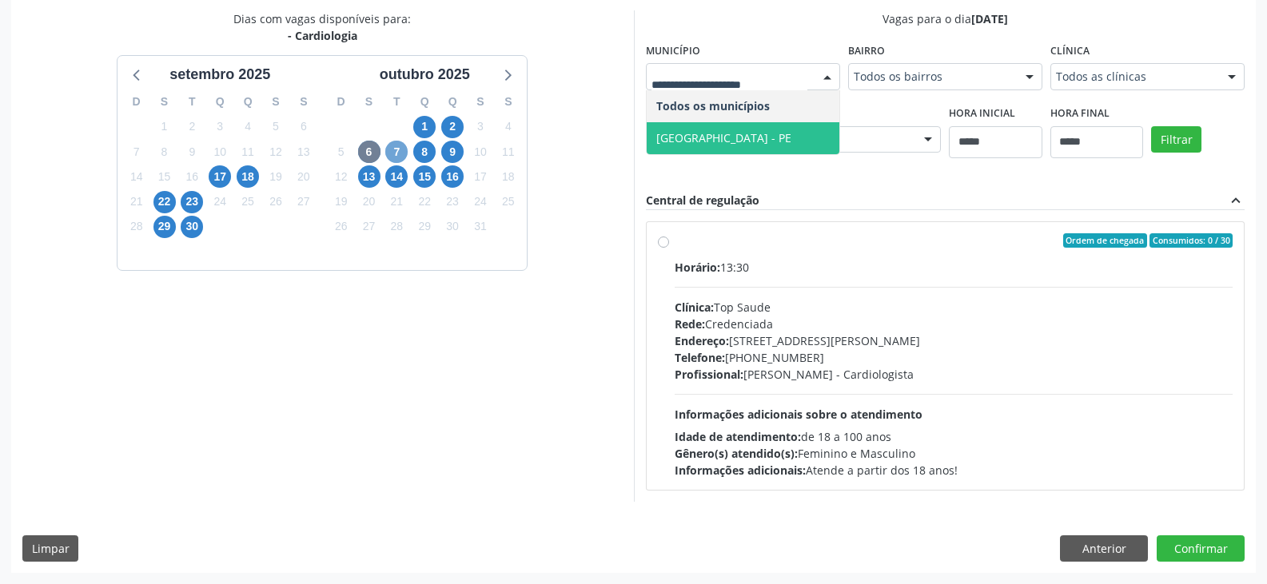
click at [400, 150] on span "7" at bounding box center [396, 152] width 22 height 22
click at [426, 151] on span "8" at bounding box center [424, 152] width 22 height 22
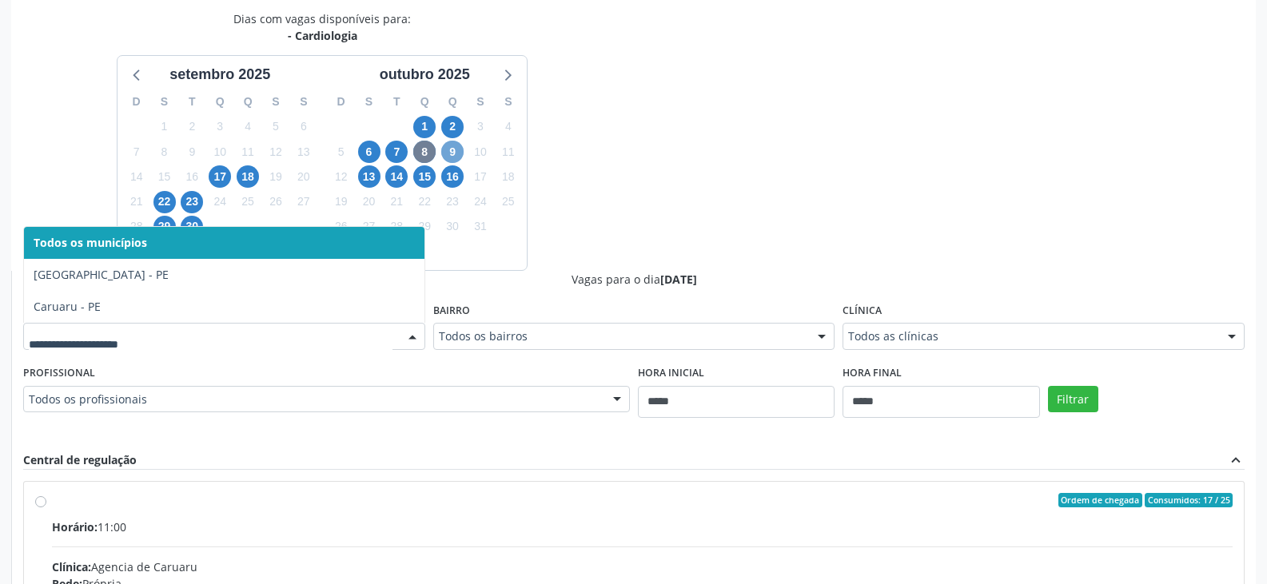
click at [446, 144] on span "9" at bounding box center [452, 152] width 22 height 22
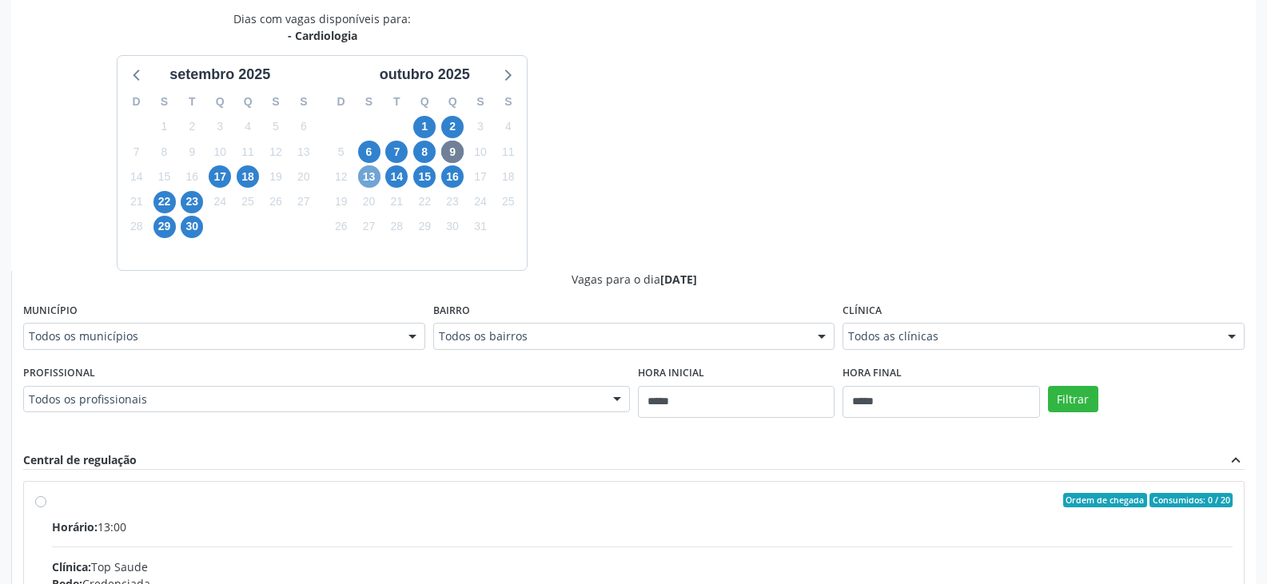
click at [368, 175] on span "13" at bounding box center [369, 176] width 22 height 22
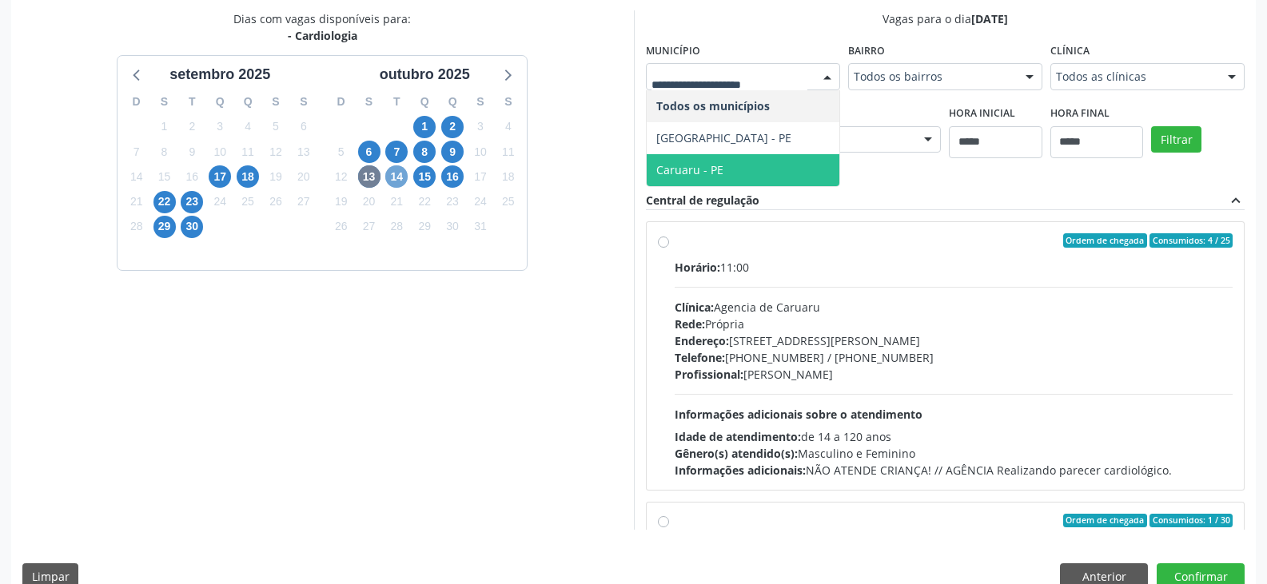
click at [400, 175] on span "14" at bounding box center [396, 176] width 22 height 22
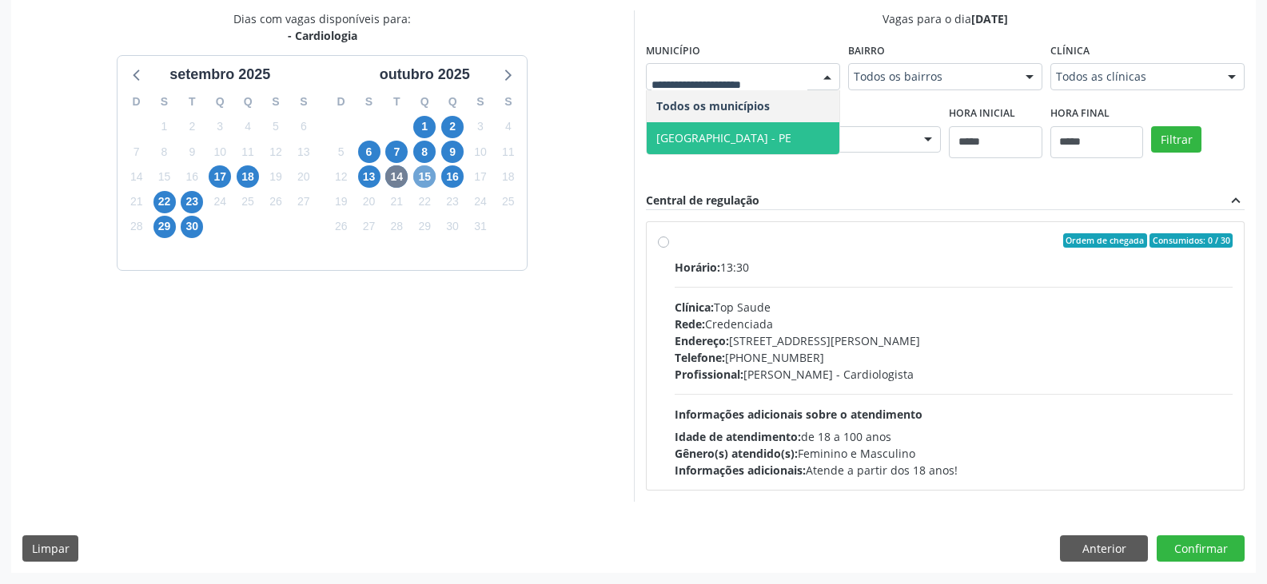
click at [428, 175] on span "15" at bounding box center [424, 176] width 22 height 22
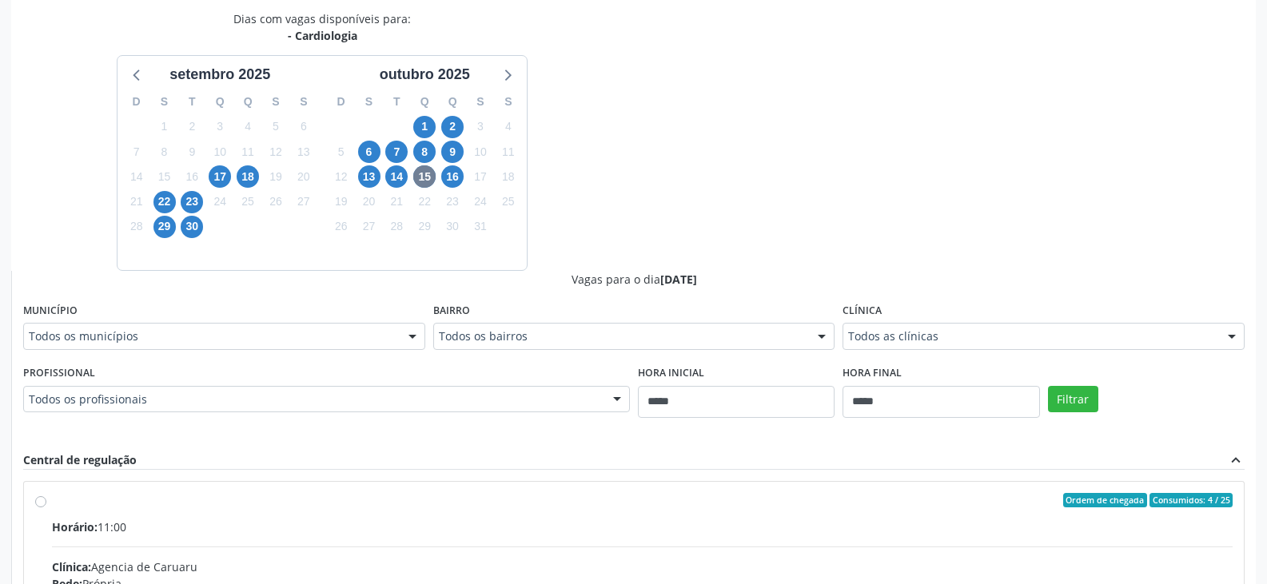
click at [416, 334] on div at bounding box center [412, 337] width 24 height 27
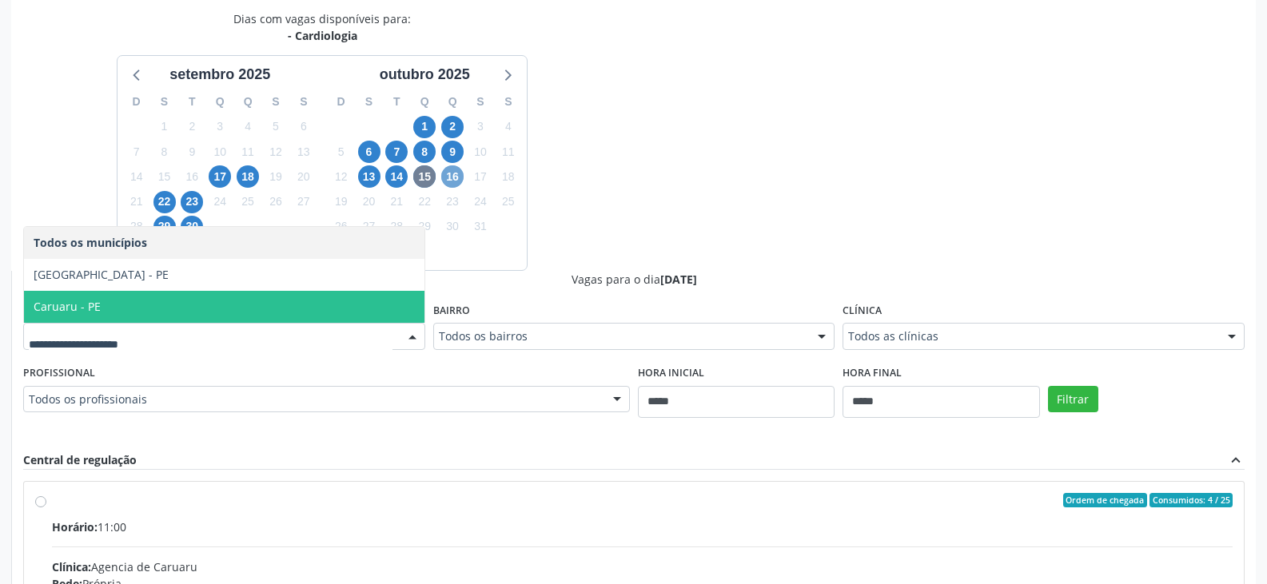
click at [448, 174] on span "16" at bounding box center [452, 176] width 22 height 22
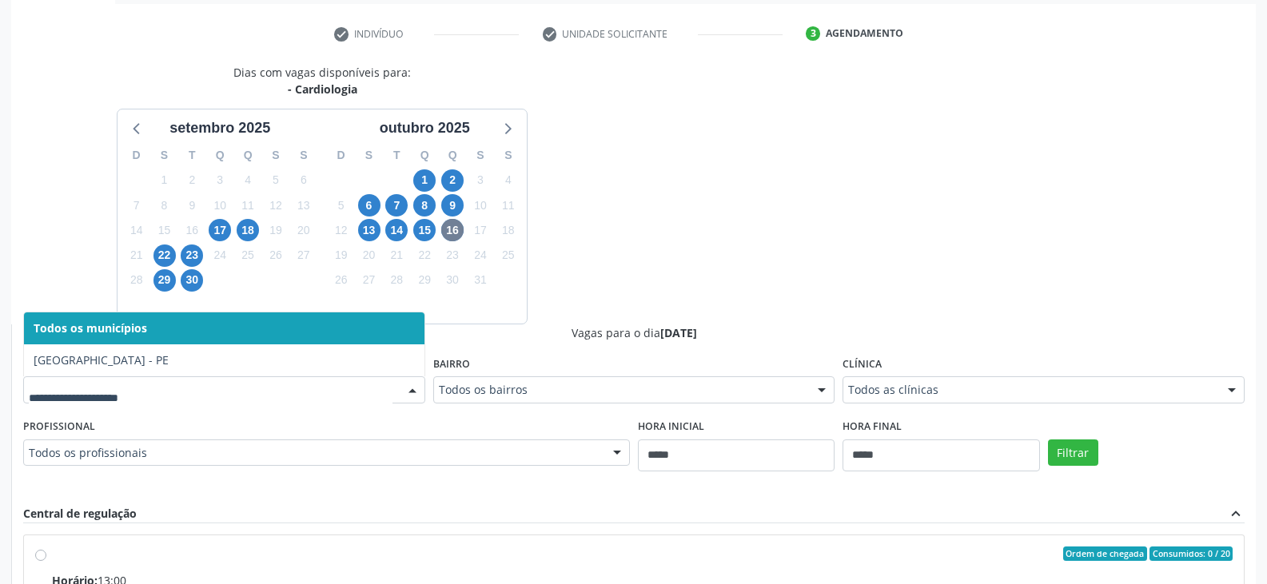
scroll to position [262, 0]
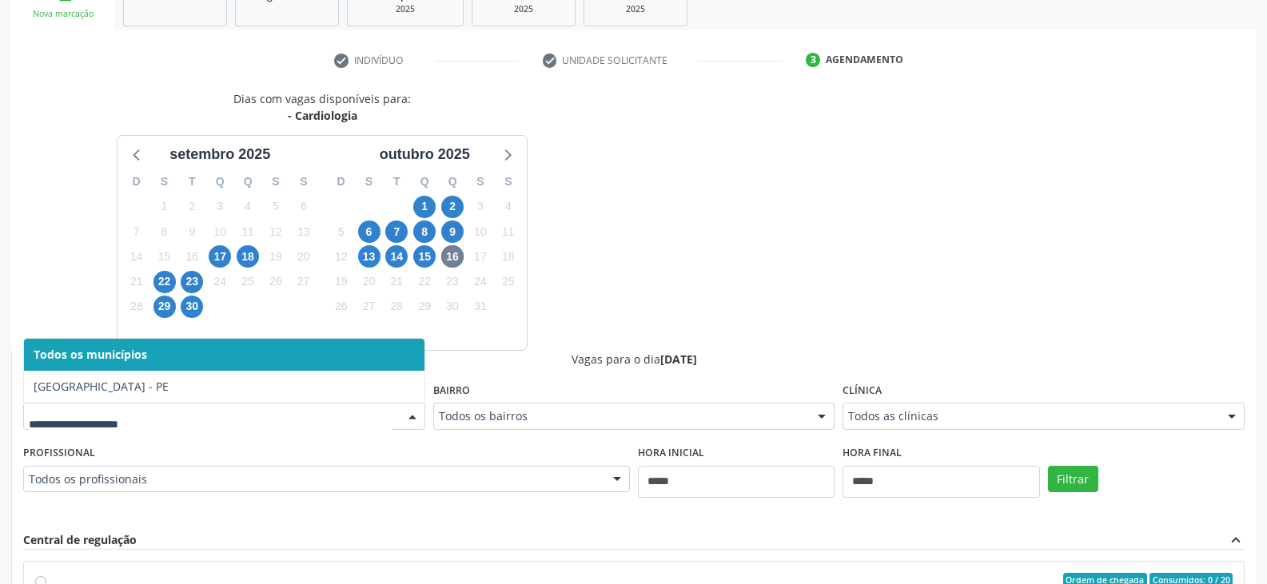
click at [154, 404] on div at bounding box center [224, 416] width 402 height 27
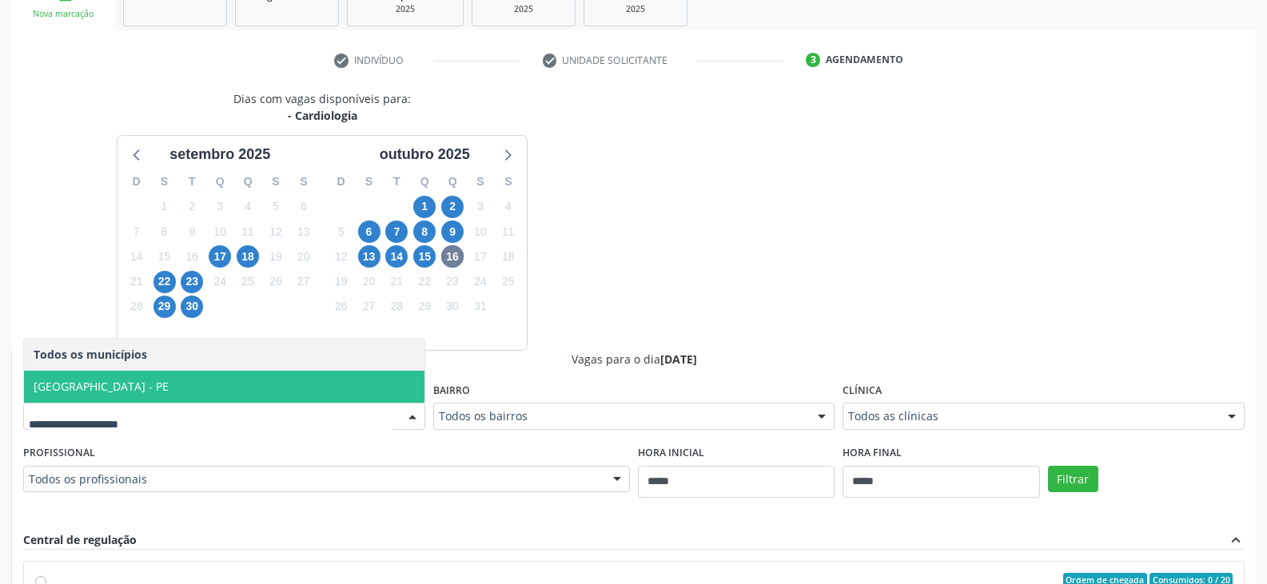
click at [153, 385] on span "[GEOGRAPHIC_DATA] - PE" at bounding box center [101, 386] width 135 height 15
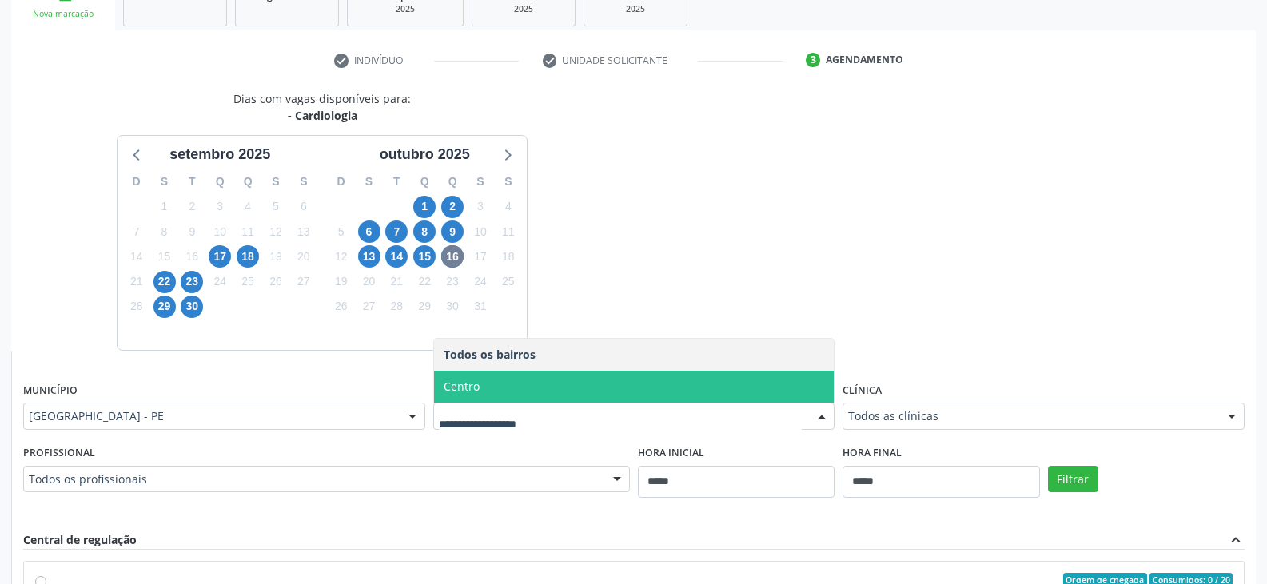
click at [599, 382] on span "Centro" at bounding box center [634, 387] width 400 height 32
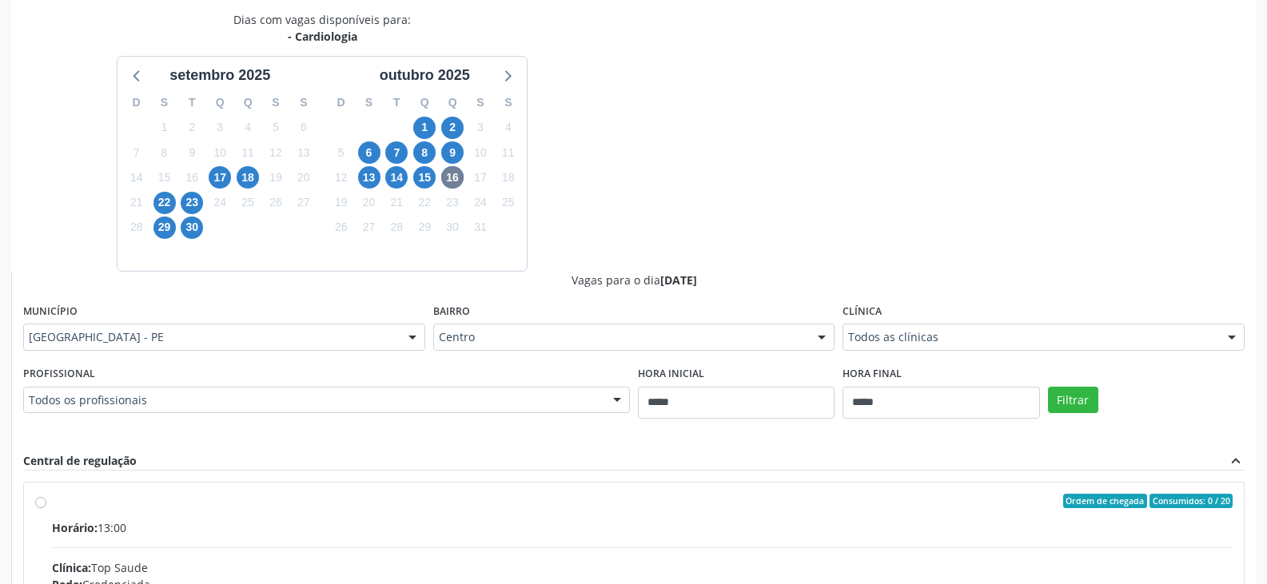
scroll to position [342, 0]
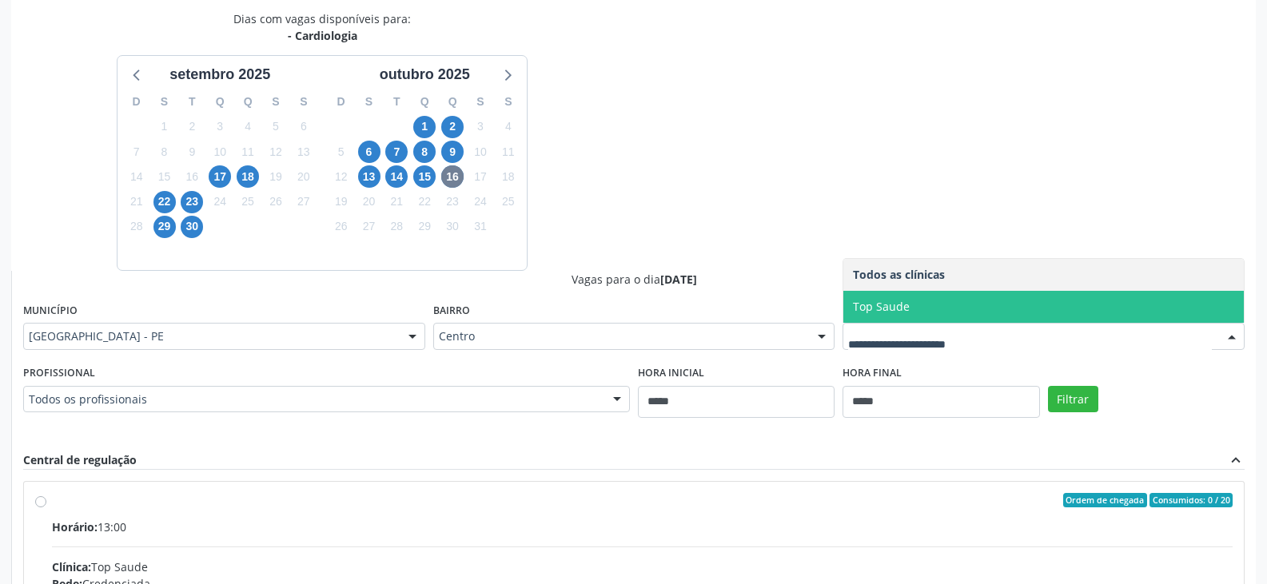
click at [952, 307] on span "Top Saude" at bounding box center [1043, 307] width 400 height 32
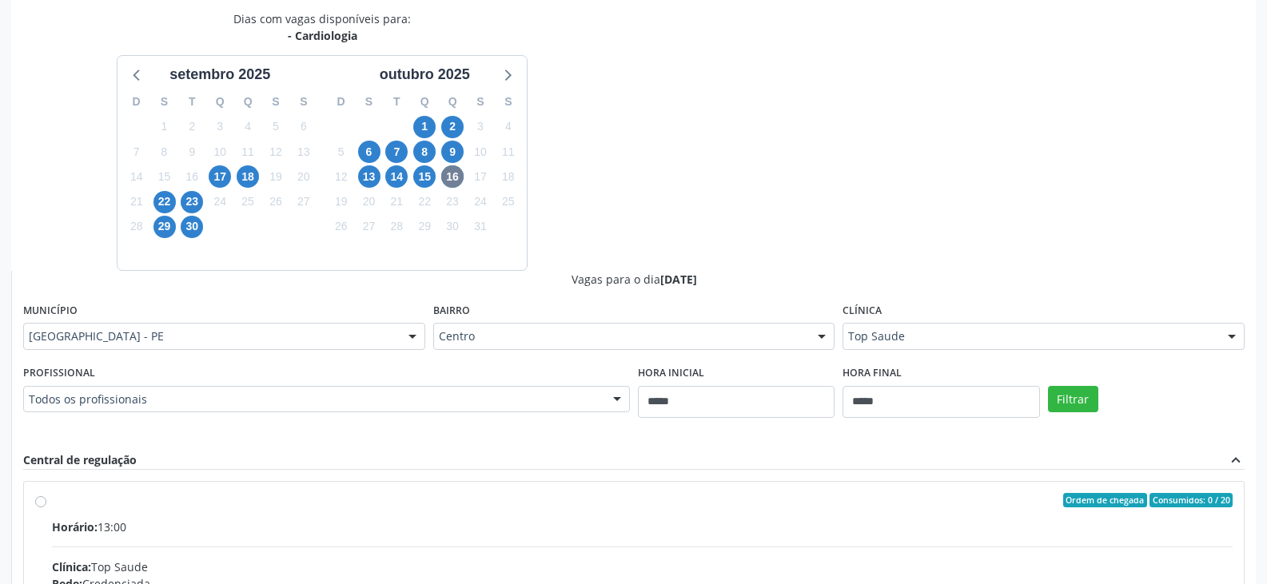
click at [495, 409] on div "Todos os profissionais" at bounding box center [326, 399] width 607 height 27
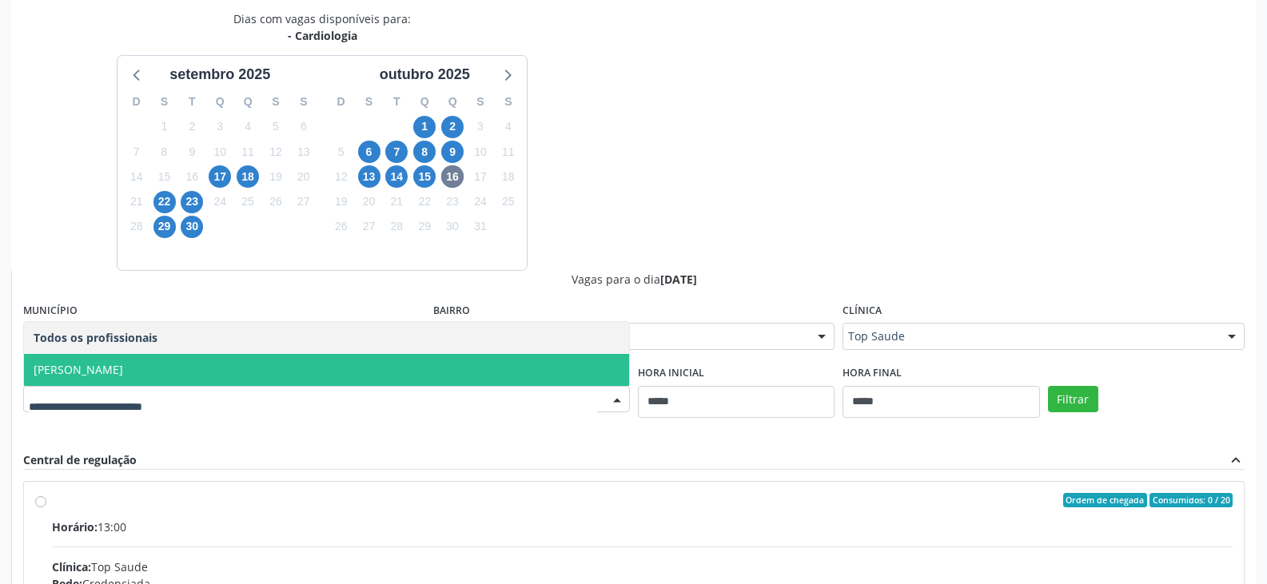
click at [184, 367] on span "[PERSON_NAME]" at bounding box center [326, 370] width 605 height 32
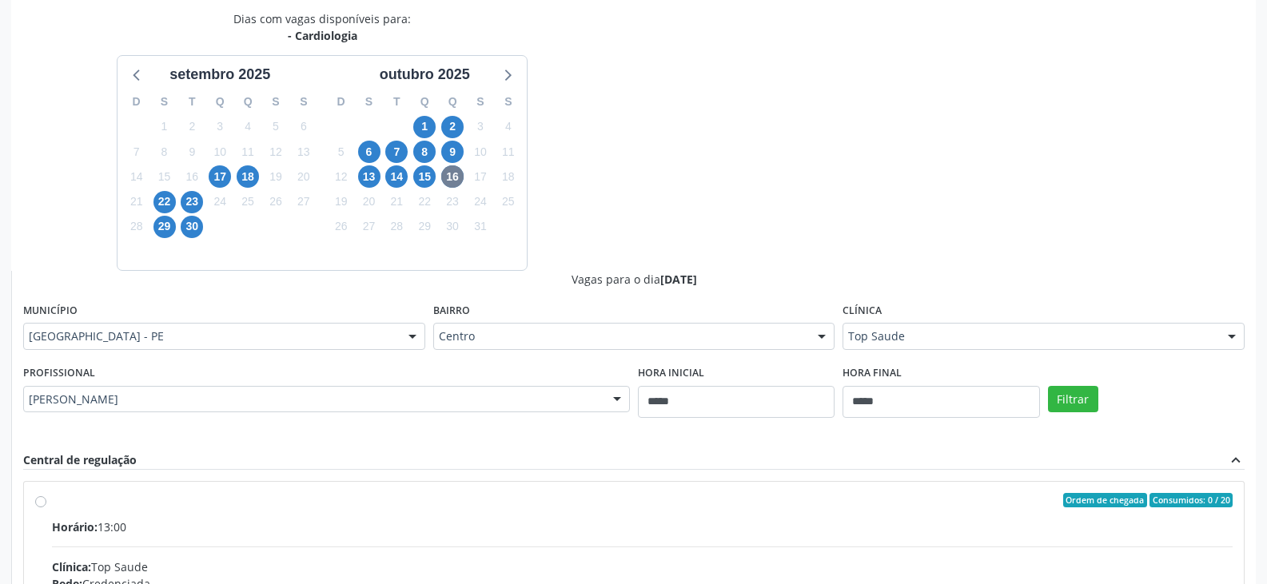
click at [859, 427] on div "Hora final *****" at bounding box center [940, 398] width 205 height 74
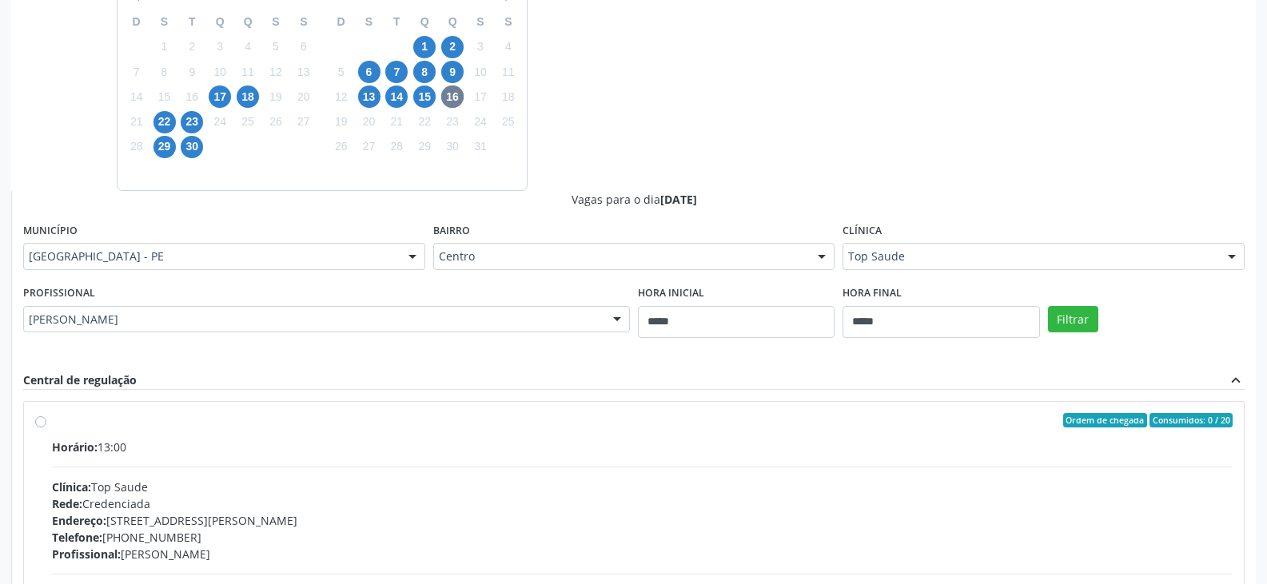
scroll to position [582, 0]
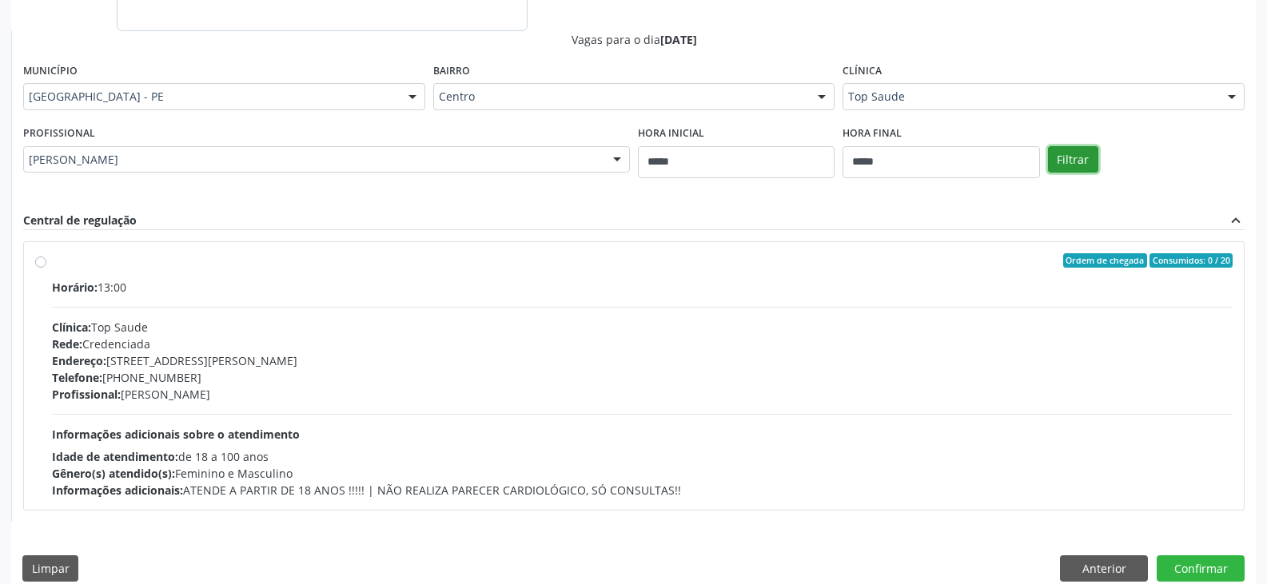
click at [1072, 165] on button "Filtrar" at bounding box center [1073, 159] width 50 height 27
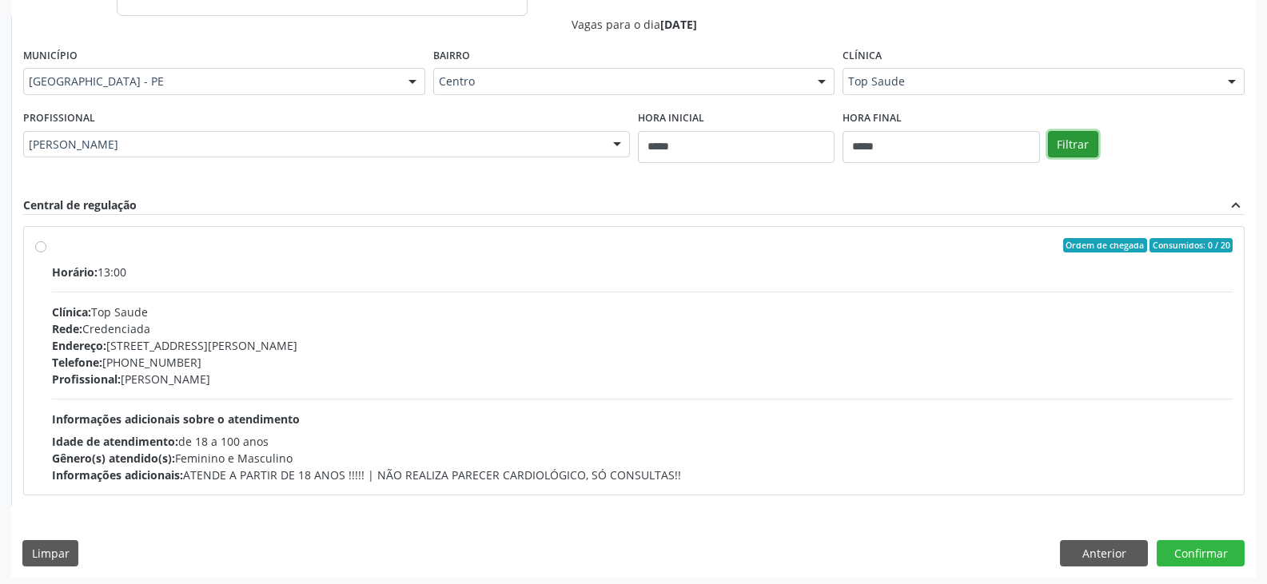
scroll to position [602, 0]
